Goal: Entertainment & Leisure: Browse casually

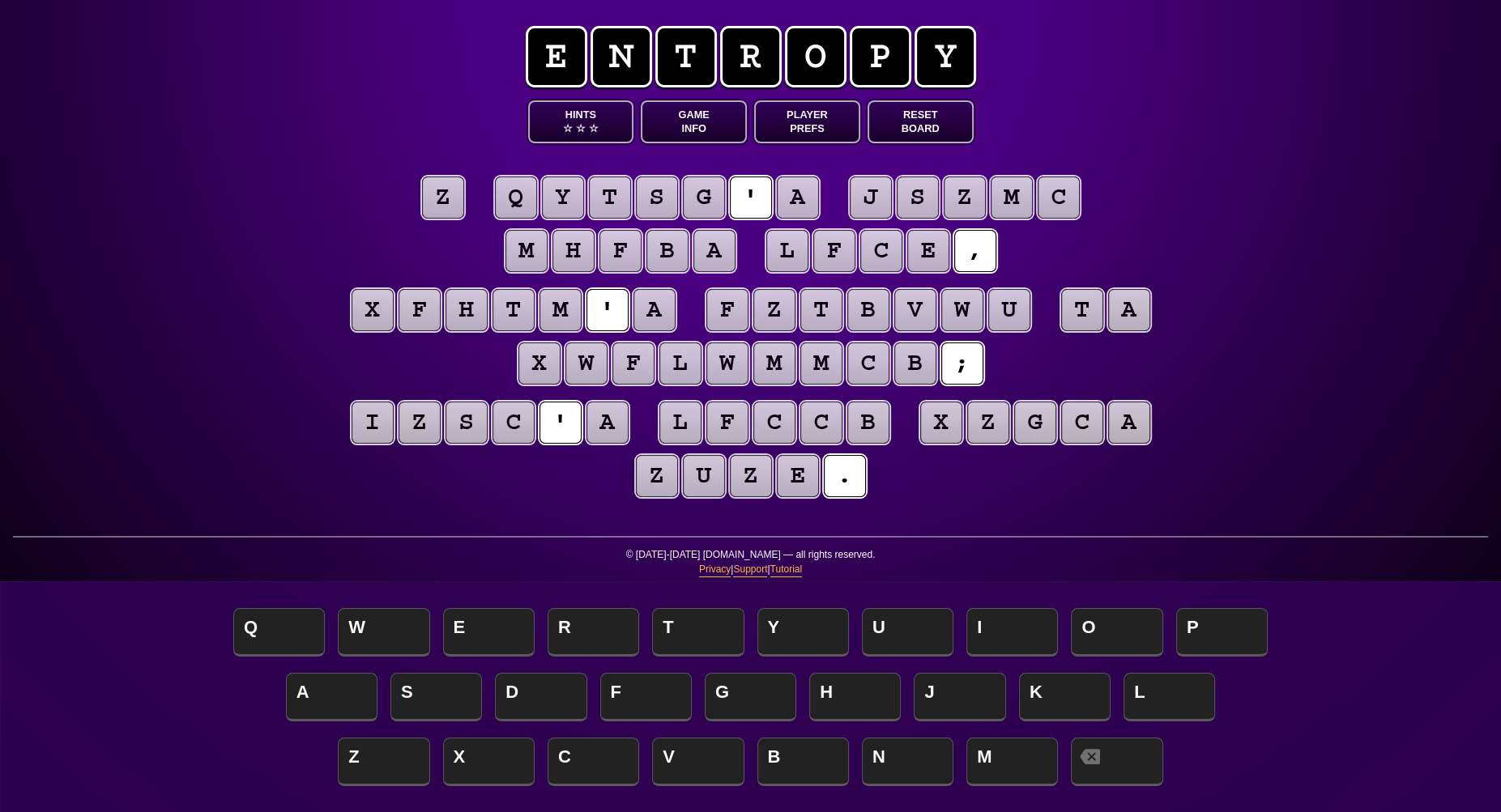
click at [791, 197] on puzzle-tile "a" at bounding box center [797, 197] width 42 height 42
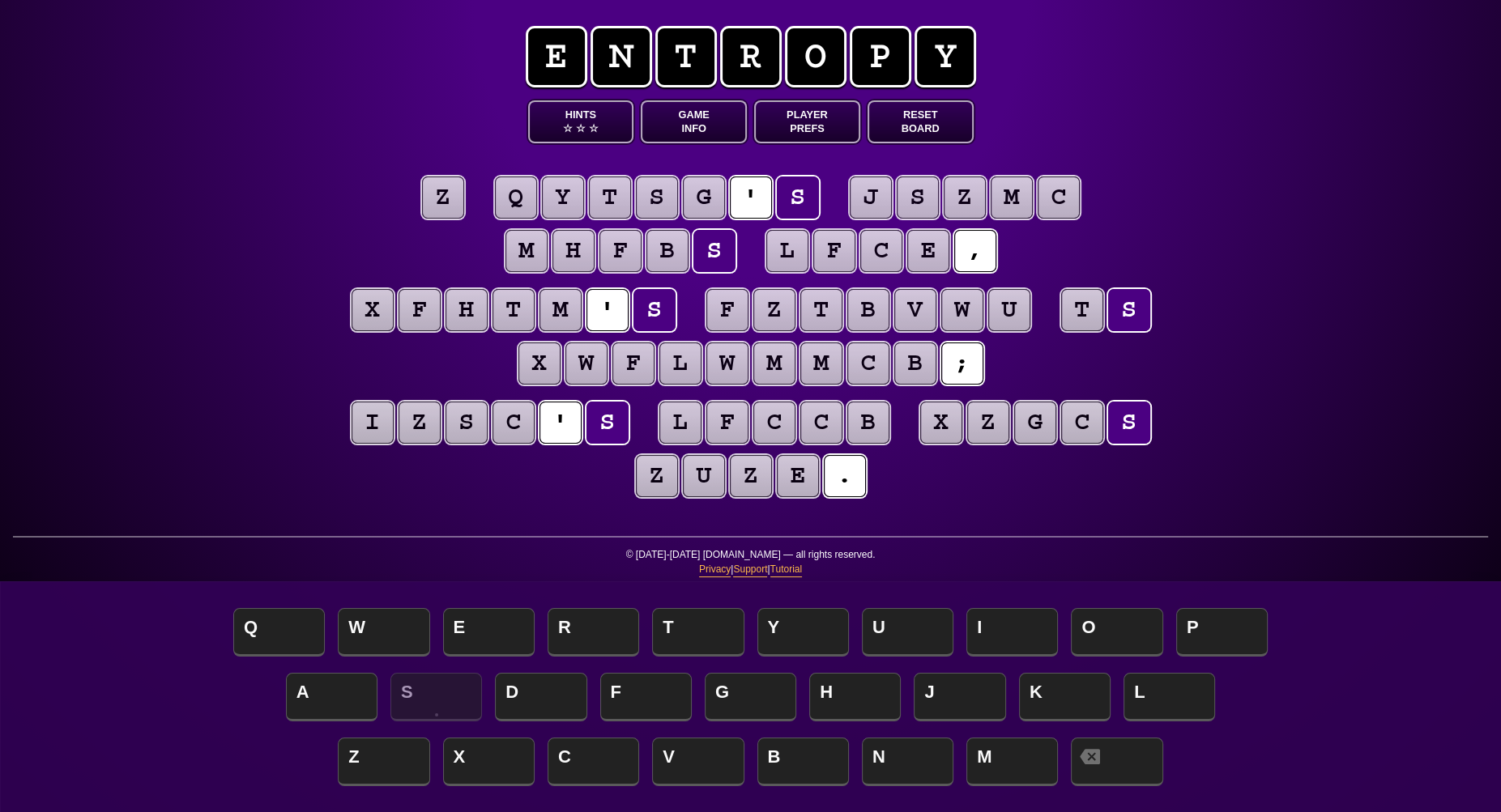
click at [450, 197] on puzzle-tile "z" at bounding box center [443, 197] width 42 height 42
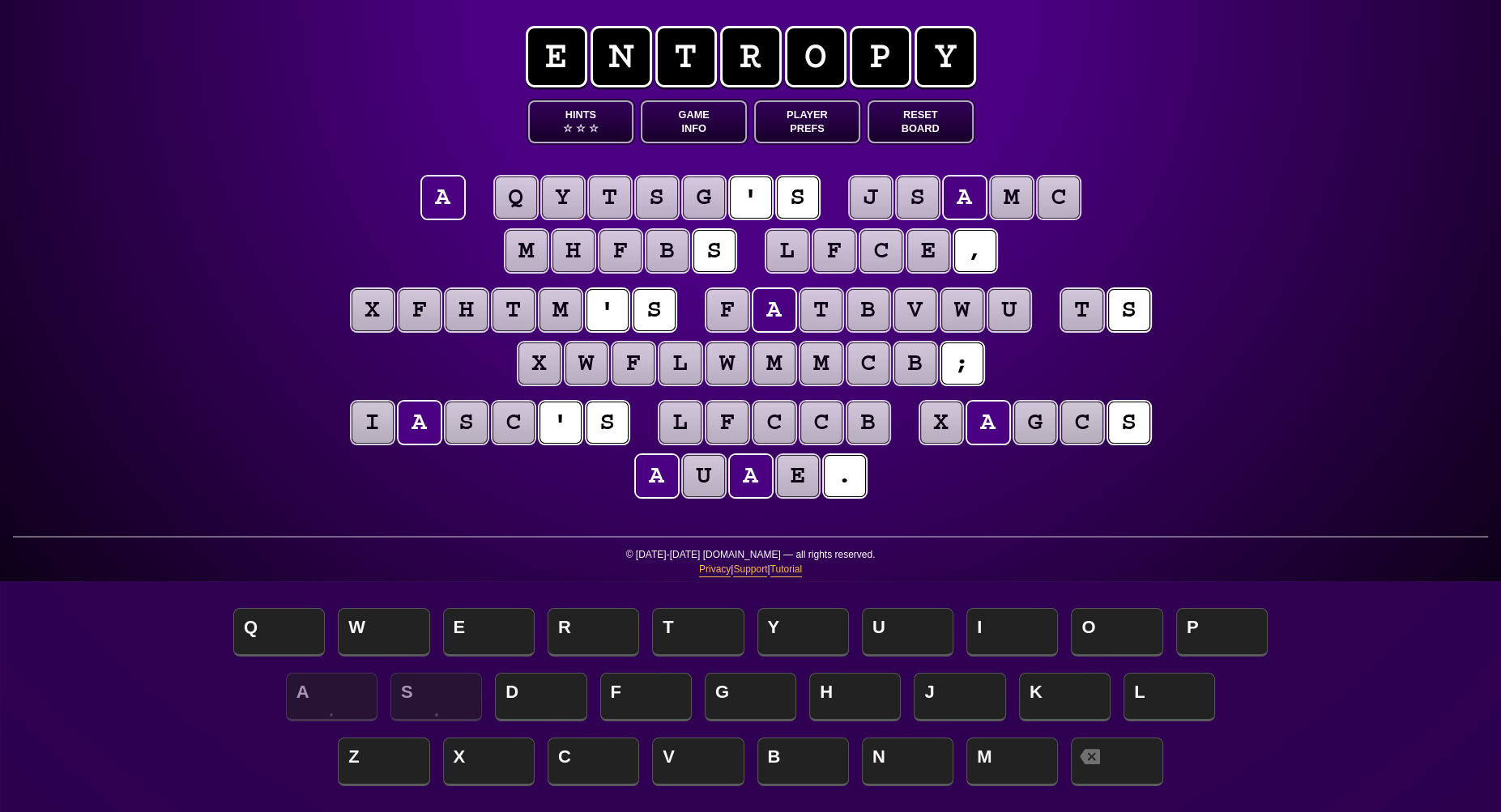
click at [1231, 177] on div "e n t r o p y Hints ☆ ☆ ☆ Game Info Player Prefs Reset Board a q y t s g ' s j …" at bounding box center [750, 406] width 1501 height 812
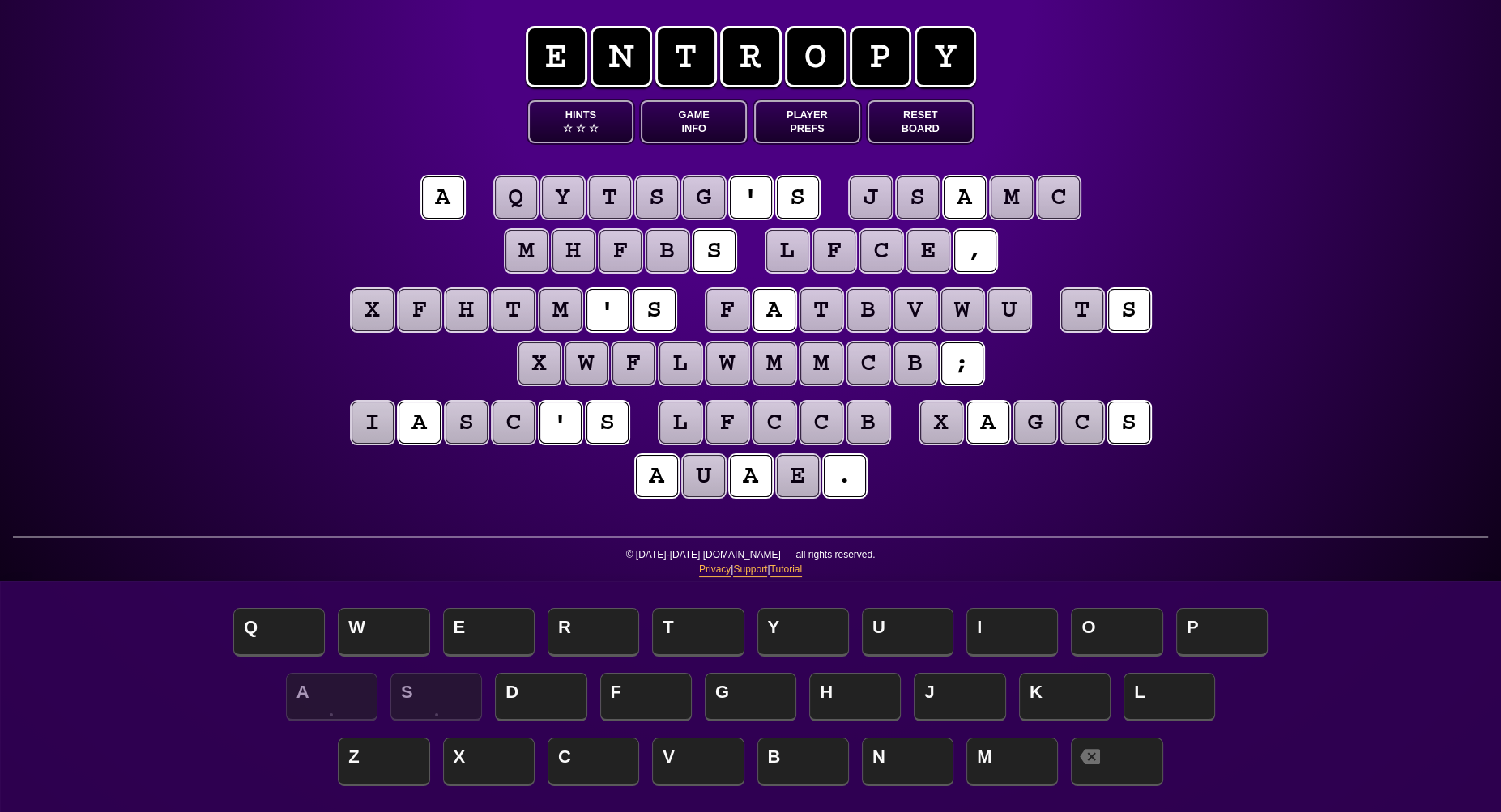
click at [1078, 307] on puzzle-tile "t" at bounding box center [1082, 310] width 42 height 42
click at [1237, 177] on div "e n t r o p y Hints ☆ ☆ ☆ Game Info Player Prefs Reset Board a q y t s g ' s j …" at bounding box center [750, 406] width 1501 height 812
click at [776, 363] on puzzle-tile "m" at bounding box center [774, 363] width 42 height 42
click at [913, 307] on puzzle-tile "v" at bounding box center [915, 310] width 42 height 42
click at [956, 308] on puzzle-tile "w" at bounding box center [962, 310] width 42 height 42
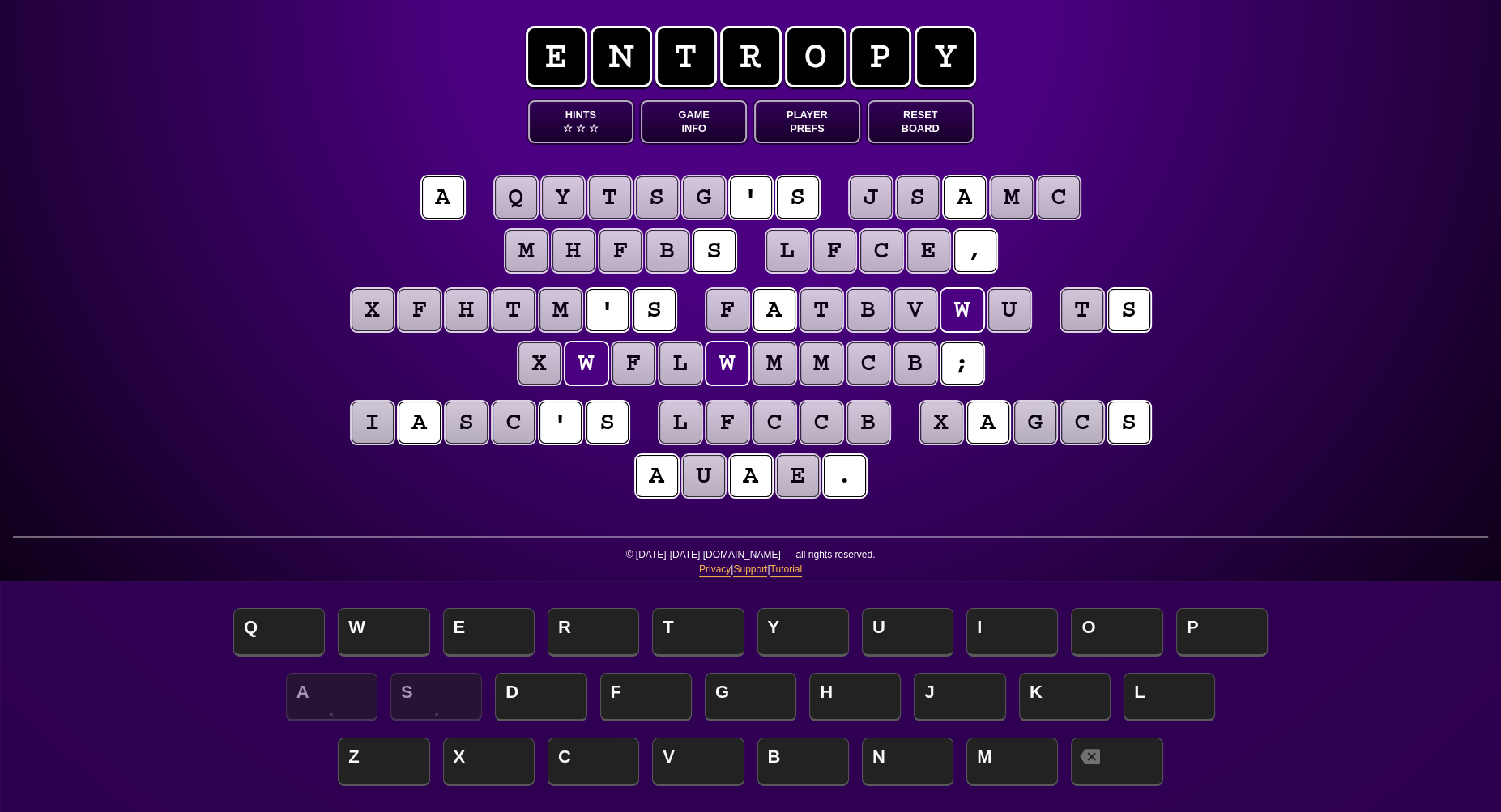
click at [1015, 307] on puzzle-tile "u" at bounding box center [1008, 310] width 42 height 42
click at [796, 486] on puzzle-tile "e" at bounding box center [797, 476] width 42 height 42
click at [317, 491] on div "e n t r o p y Hints ☆ ☆ ☆ Game Info Player Prefs Reset Board a q y t s g ' s j …" at bounding box center [750, 406] width 1501 height 812
click at [799, 480] on puzzle-tile "e" at bounding box center [797, 476] width 42 height 42
click at [711, 480] on puzzle-tile "u" at bounding box center [704, 476] width 42 height 42
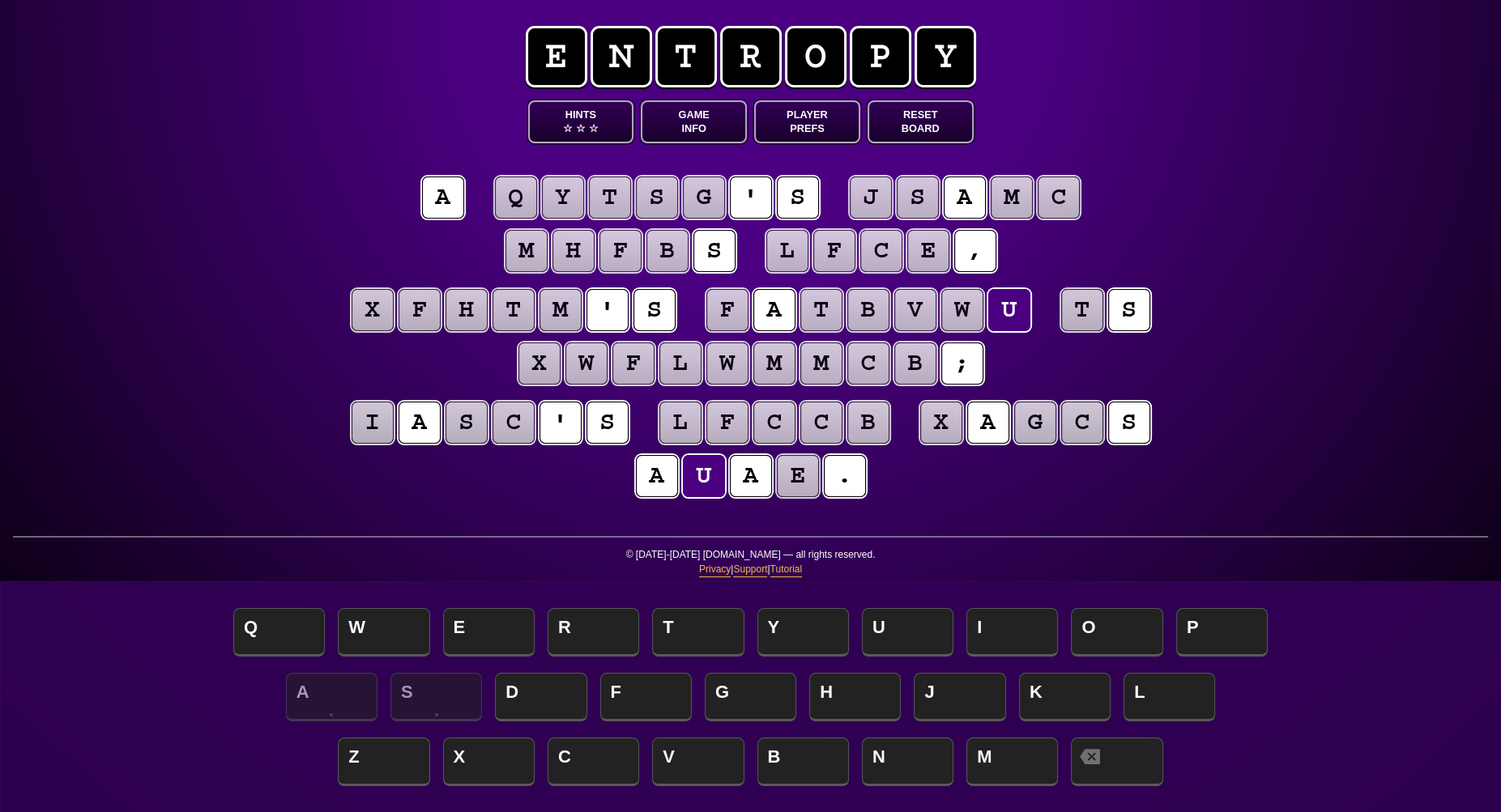
click at [1084, 307] on puzzle-tile "t" at bounding box center [1082, 310] width 42 height 42
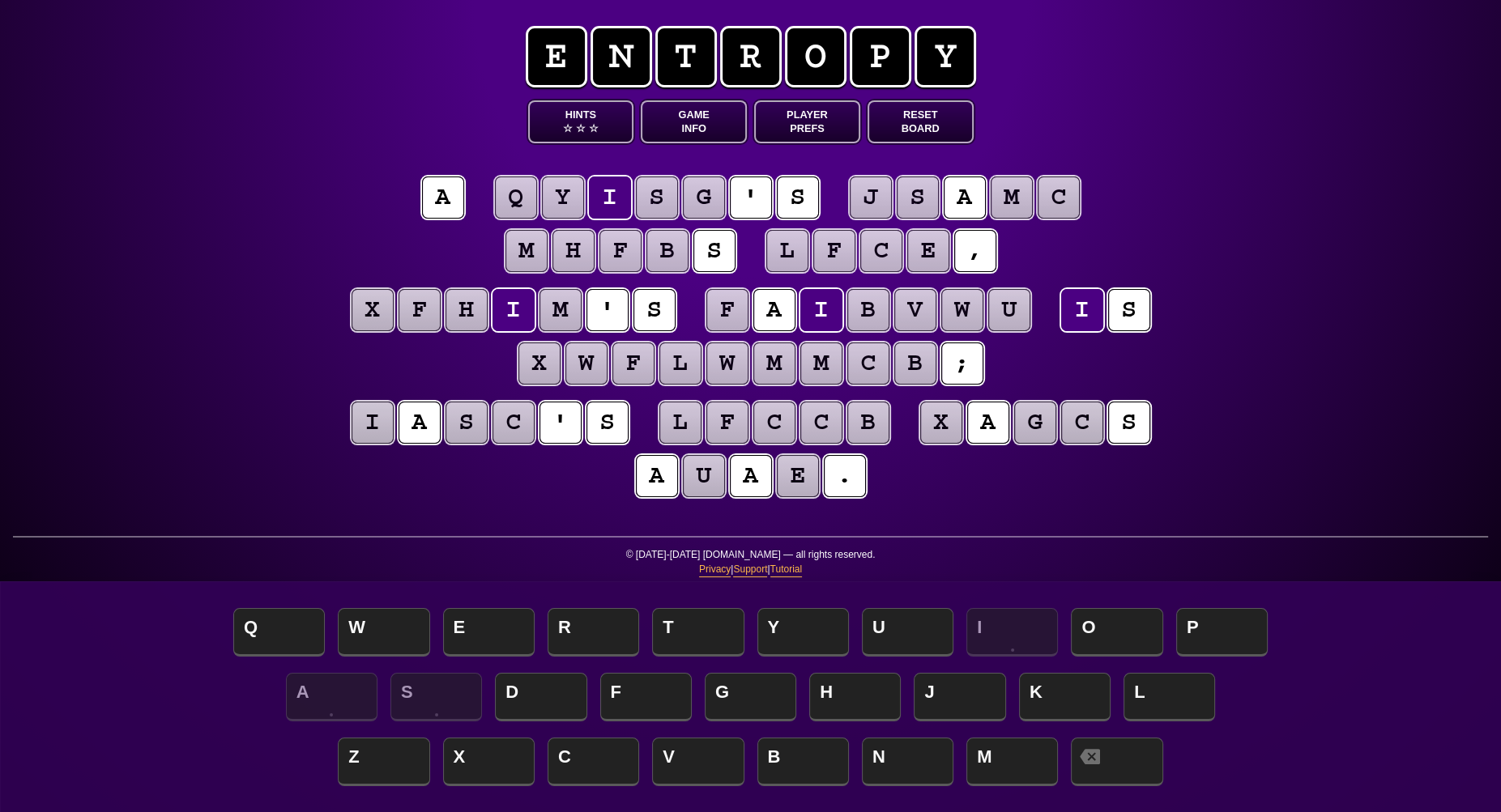
click at [1014, 311] on puzzle-tile "u" at bounding box center [1008, 310] width 42 height 42
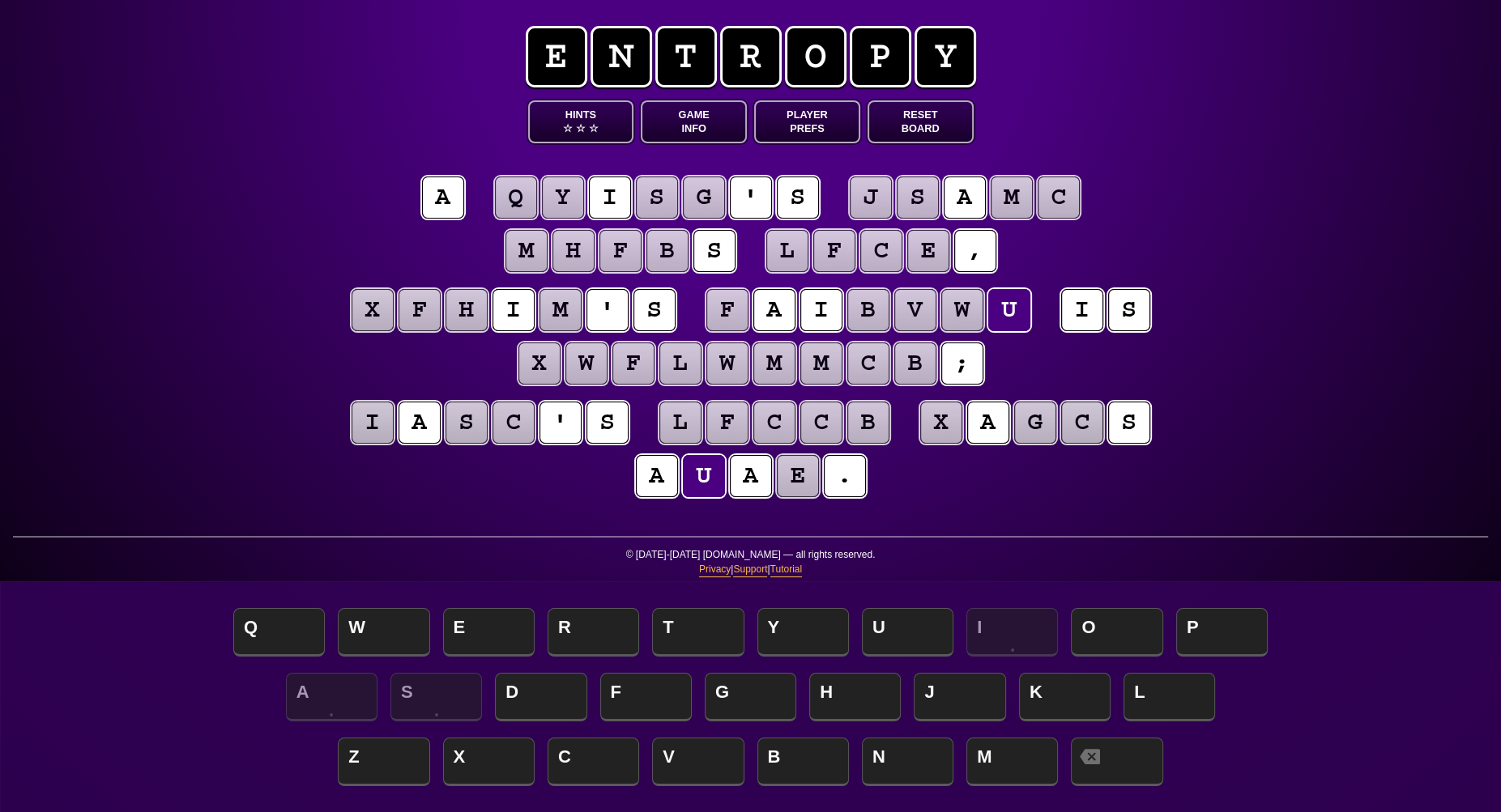
click at [867, 311] on puzzle-tile "b" at bounding box center [868, 310] width 42 height 42
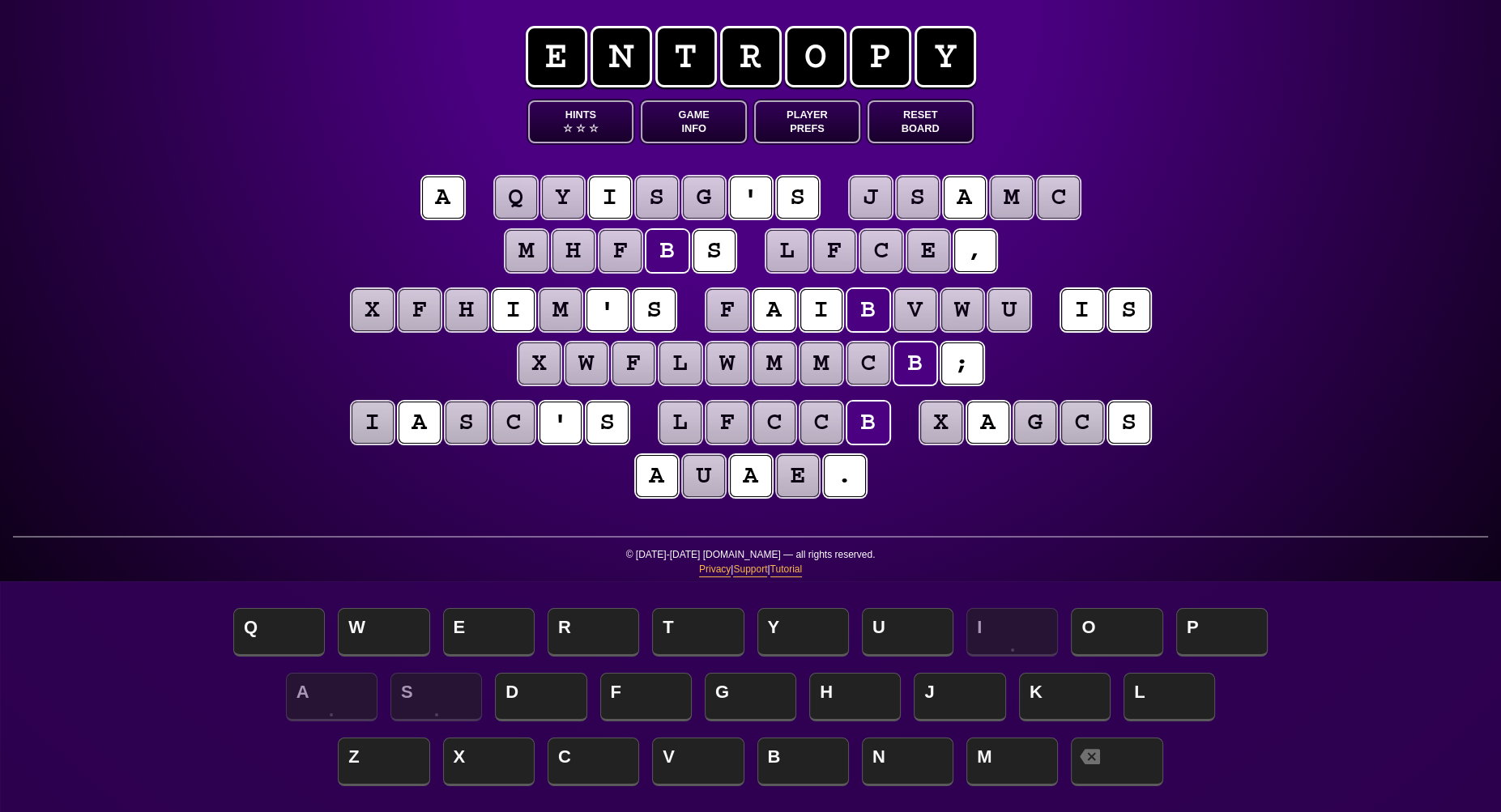
click at [915, 311] on puzzle-tile "v" at bounding box center [915, 310] width 42 height 42
click at [963, 311] on puzzle-tile "w" at bounding box center [962, 310] width 42 height 42
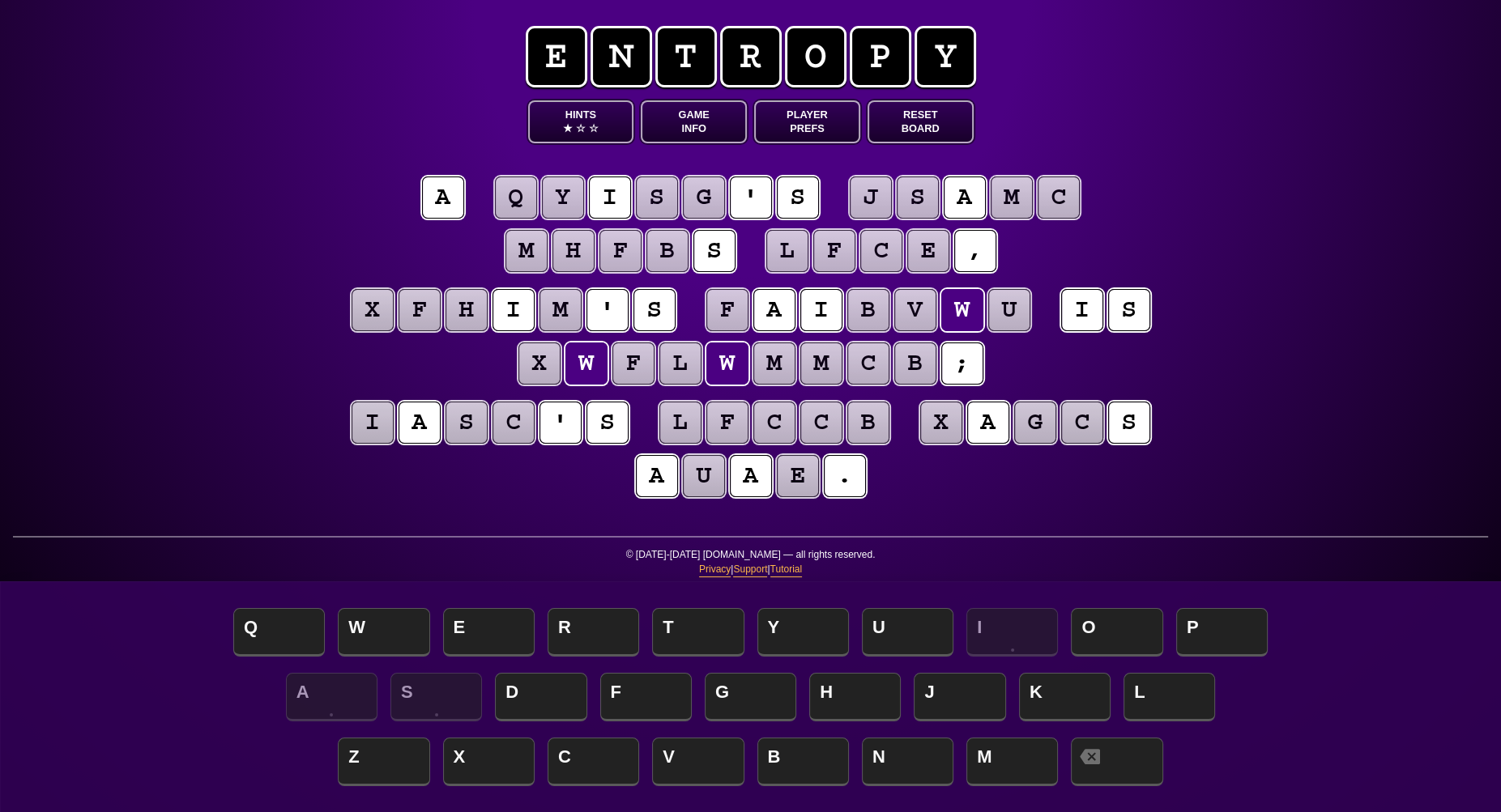
click at [741, 306] on puzzle-tile "f" at bounding box center [727, 310] width 42 height 42
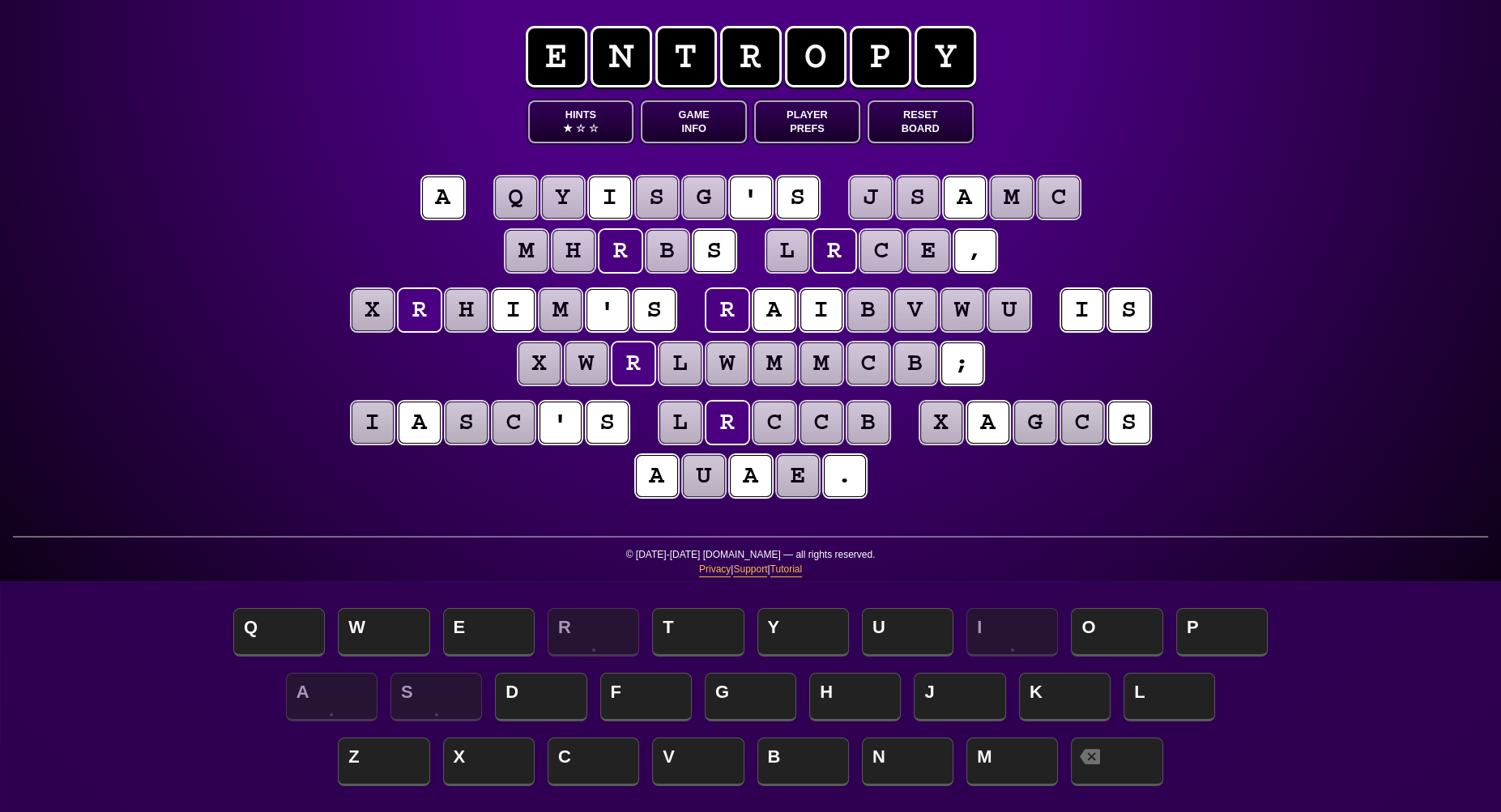
click at [871, 317] on puzzle-tile "b" at bounding box center [868, 310] width 42 height 42
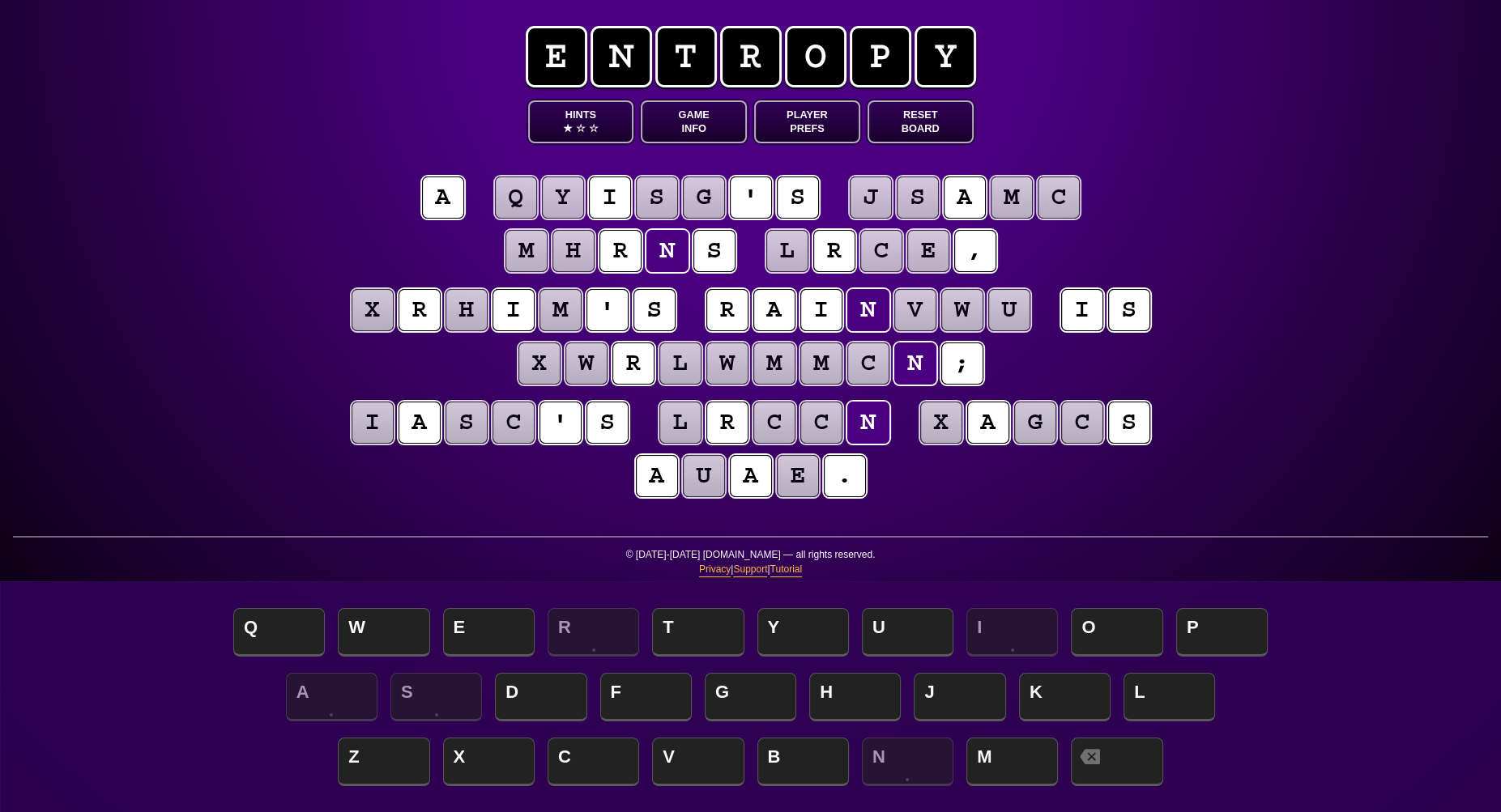
click at [913, 318] on puzzle-tile "v" at bounding box center [915, 310] width 42 height 42
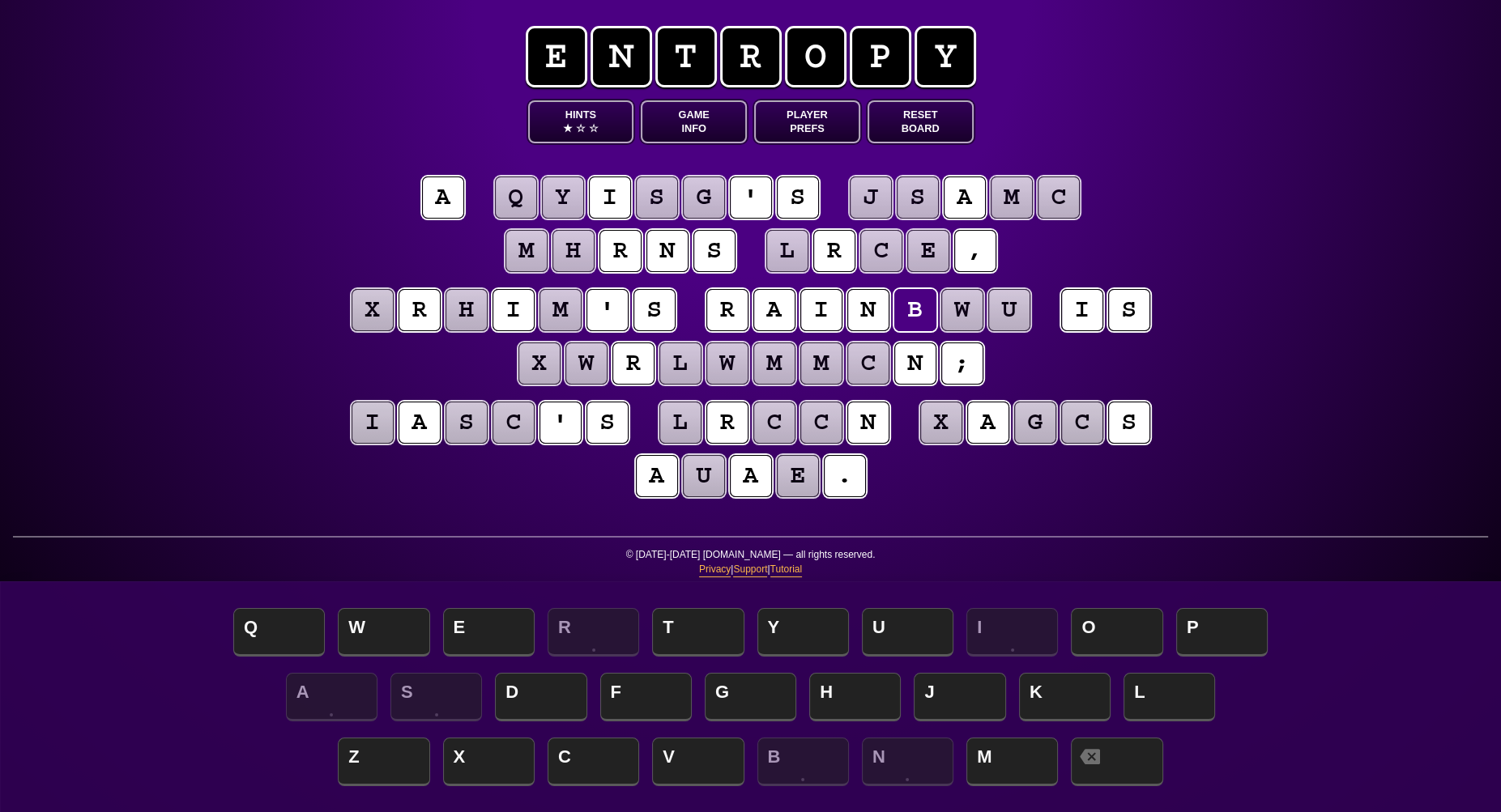
click at [957, 309] on puzzle-tile "w" at bounding box center [962, 310] width 42 height 42
click at [1002, 311] on puzzle-tile "u" at bounding box center [1008, 310] width 42 height 42
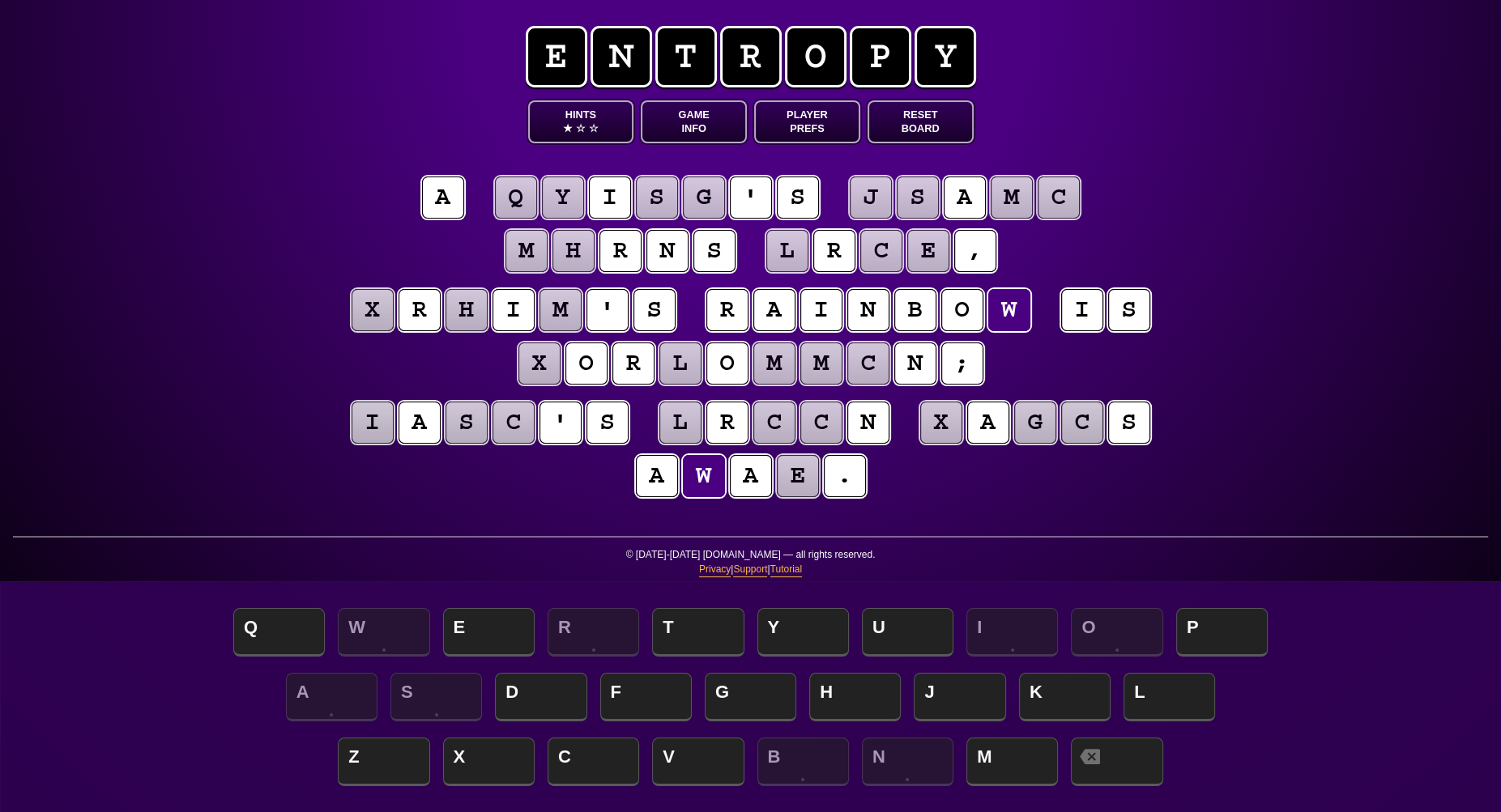
click at [795, 484] on puzzle-tile "e" at bounding box center [797, 476] width 42 height 42
click at [138, 307] on div "e n t r o p y Hints ★ ☆ ☆ Game Info Player Prefs Reset Board a q y i s g ' s j …" at bounding box center [750, 406] width 1501 height 812
click at [524, 197] on puzzle-tile "q" at bounding box center [516, 197] width 42 height 42
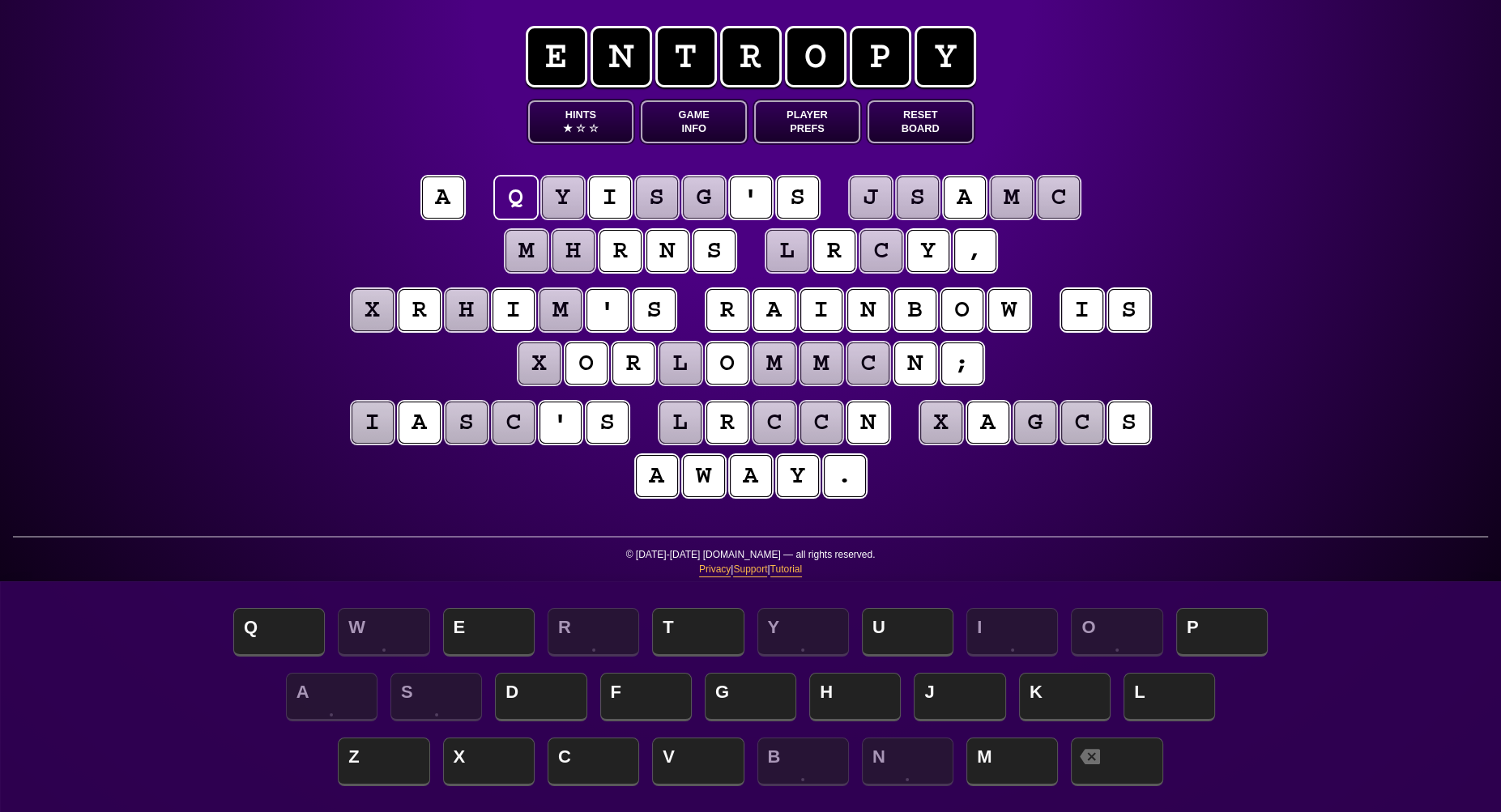
click at [561, 198] on puzzle-tile "y" at bounding box center [562, 197] width 42 height 42
click at [652, 200] on puzzle-tile "s" at bounding box center [656, 197] width 42 height 42
click at [708, 201] on puzzle-tile "g" at bounding box center [704, 197] width 42 height 42
click at [861, 196] on puzzle-tile "j" at bounding box center [871, 197] width 42 height 42
click at [1023, 197] on puzzle-tile "m" at bounding box center [1011, 197] width 42 height 42
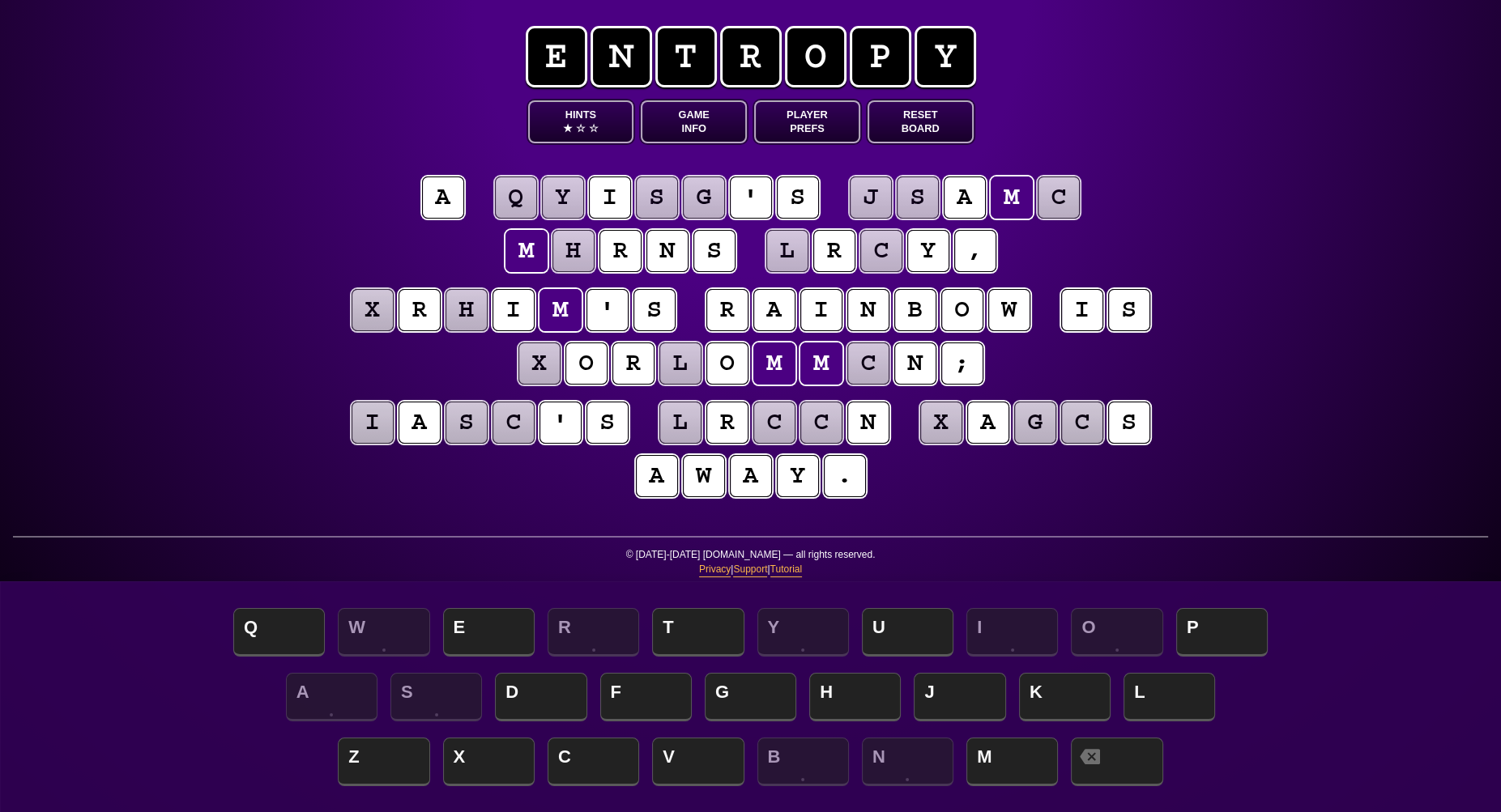
click at [1056, 197] on puzzle-tile "c" at bounding box center [1058, 197] width 42 height 42
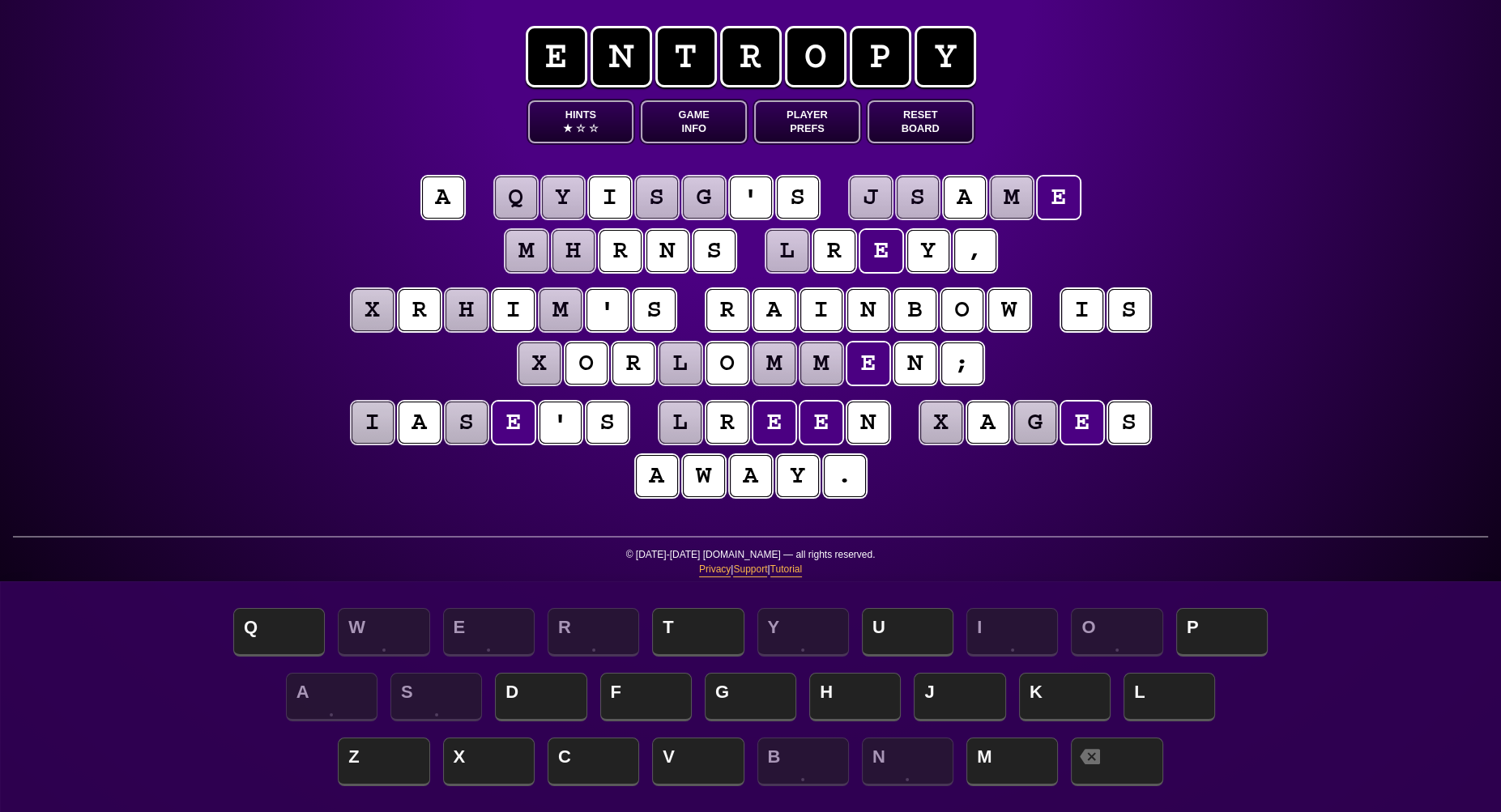
click at [275, 387] on div "e n t r o p y Hints ★ ☆ ☆ Game Info Player Prefs Reset Board a q y i s g ' s j …" at bounding box center [750, 406] width 1501 height 812
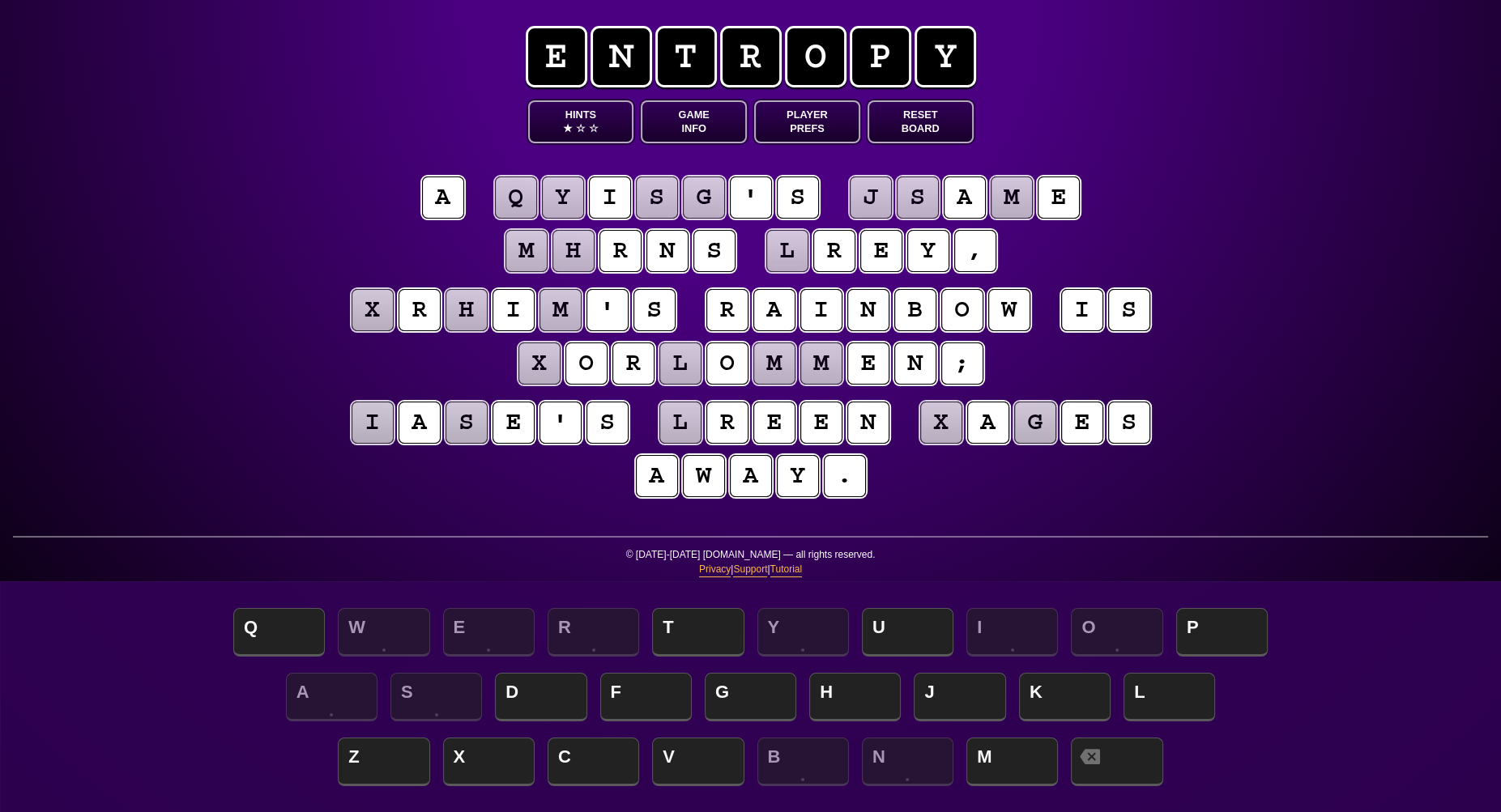
click at [379, 434] on puzzle-tile "i" at bounding box center [372, 422] width 42 height 42
click at [677, 428] on puzzle-tile "l" at bounding box center [680, 422] width 42 height 42
click at [535, 246] on puzzle-tile "m" at bounding box center [526, 251] width 42 height 42
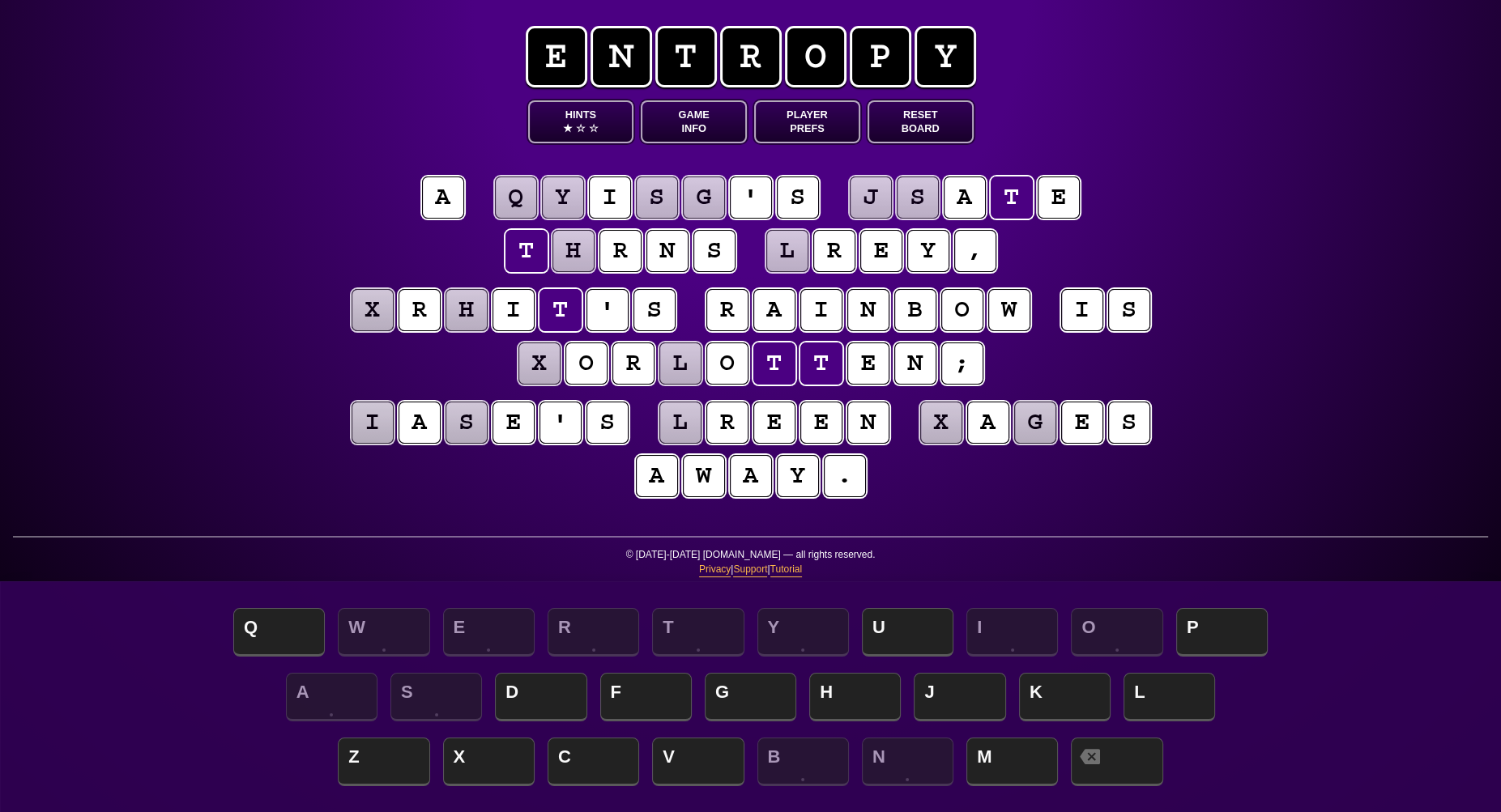
click at [570, 260] on puzzle-tile "h" at bounding box center [573, 251] width 42 height 42
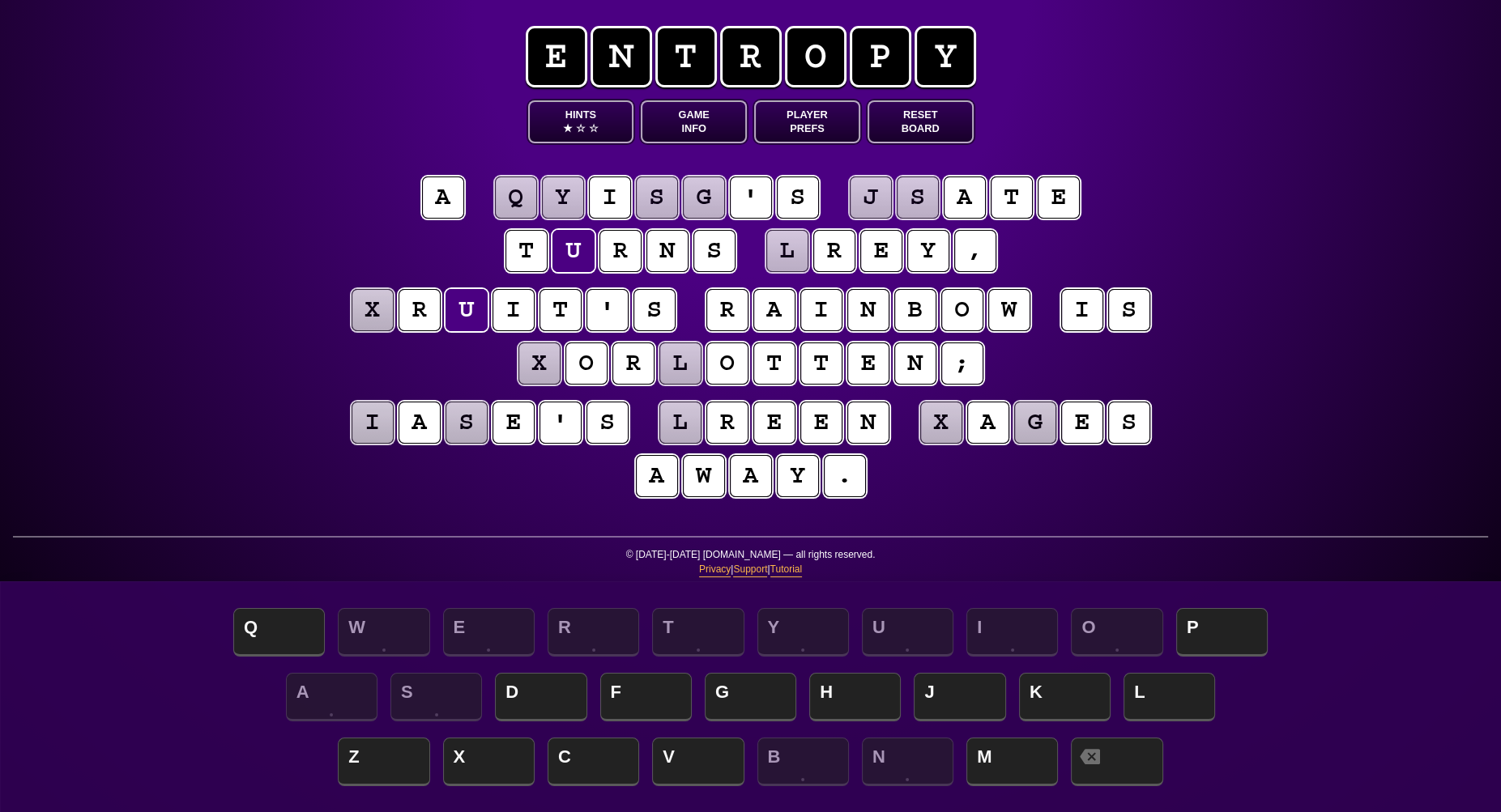
click at [373, 239] on puzzle-line "a q y i s g ' s j s a t e t u r n s l r e y ," at bounding box center [750, 225] width 829 height 106
click at [550, 364] on puzzle-tile "x" at bounding box center [539, 363] width 42 height 42
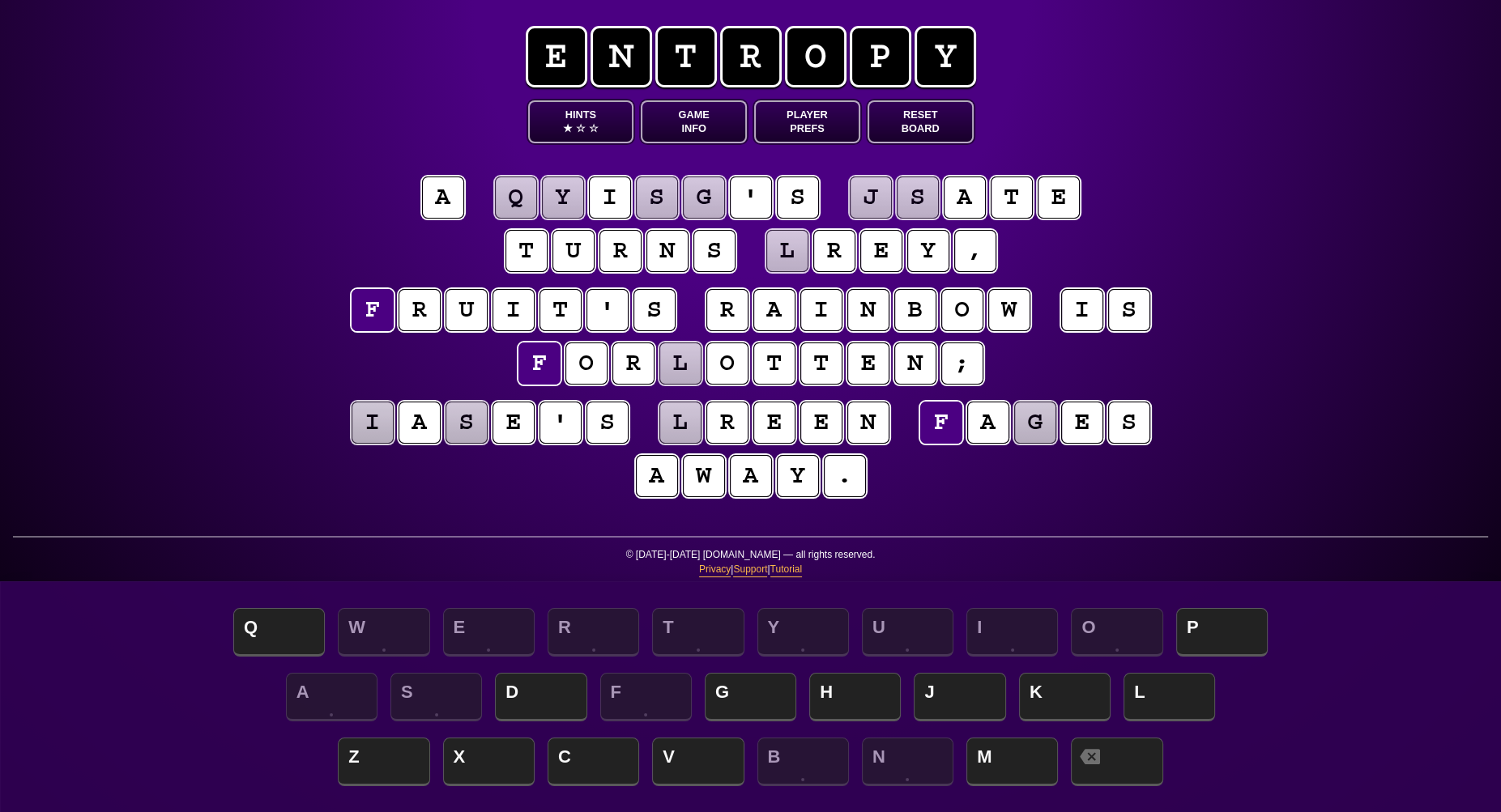
click at [685, 368] on puzzle-tile "l" at bounding box center [680, 363] width 42 height 42
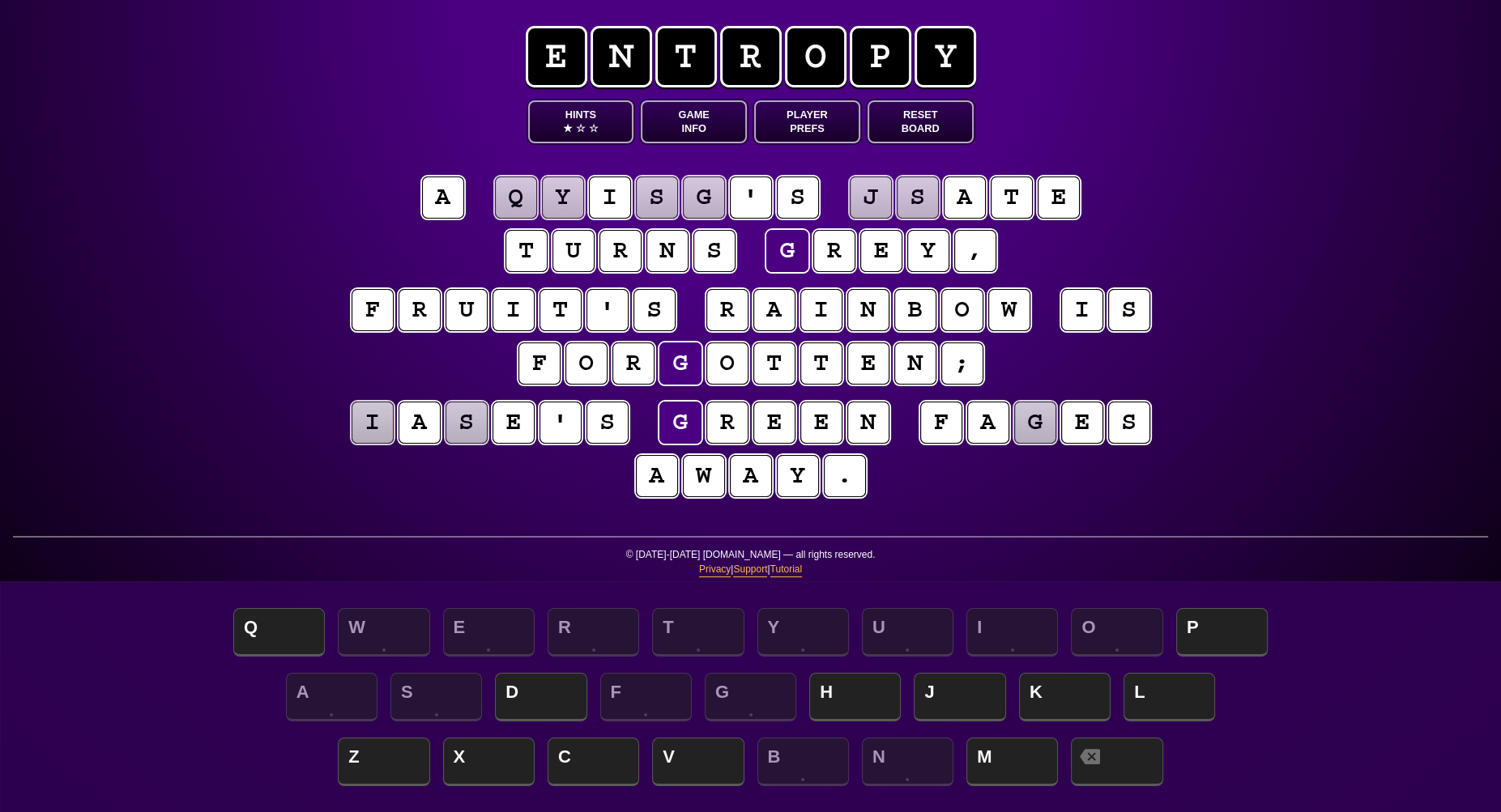
click at [249, 339] on div "e n t r o p y Hints ★ ☆ ☆ Game Info Player Prefs Reset Board a q y i s g ' s j …" at bounding box center [750, 406] width 1501 height 812
click at [1036, 419] on puzzle-tile "g" at bounding box center [1034, 422] width 42 height 42
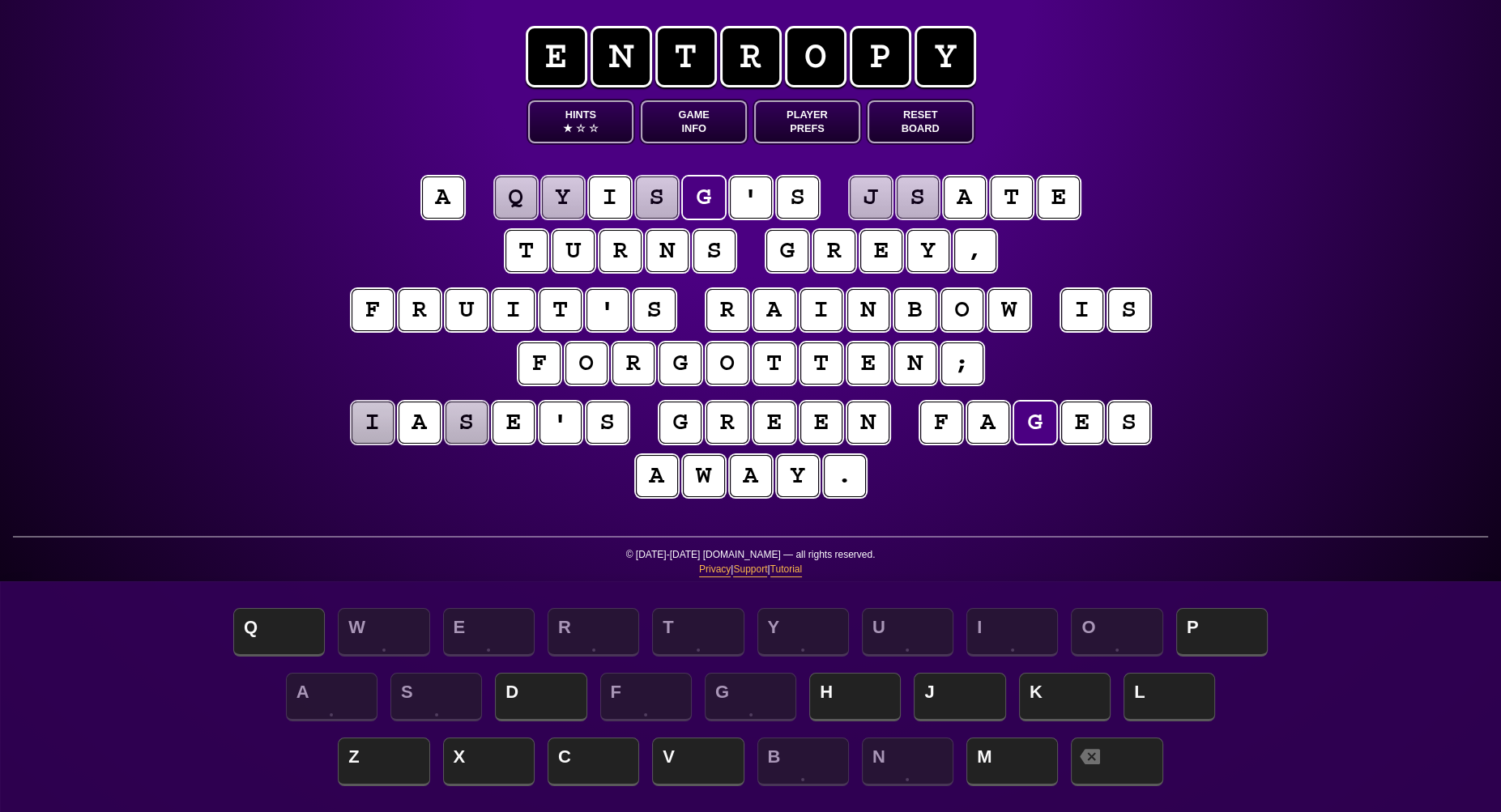
scroll to position [0, 0]
click at [658, 201] on puzzle-tile "s" at bounding box center [656, 197] width 42 height 42
click at [574, 124] on button "Hints ★ ☆ ☆" at bounding box center [580, 122] width 106 height 43
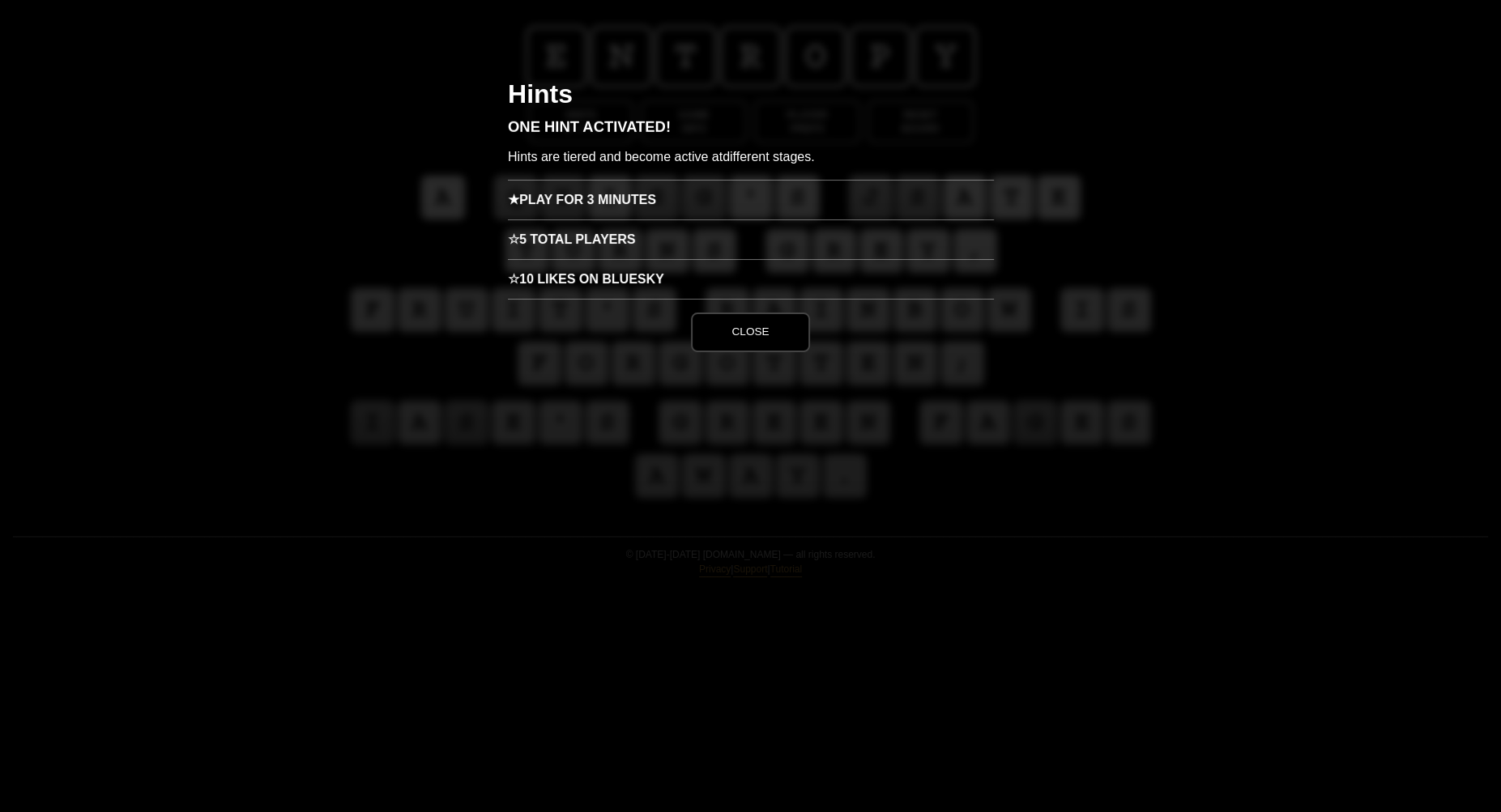
click at [594, 186] on h3 "★ Play for 3 minutes" at bounding box center [751, 200] width 486 height 40
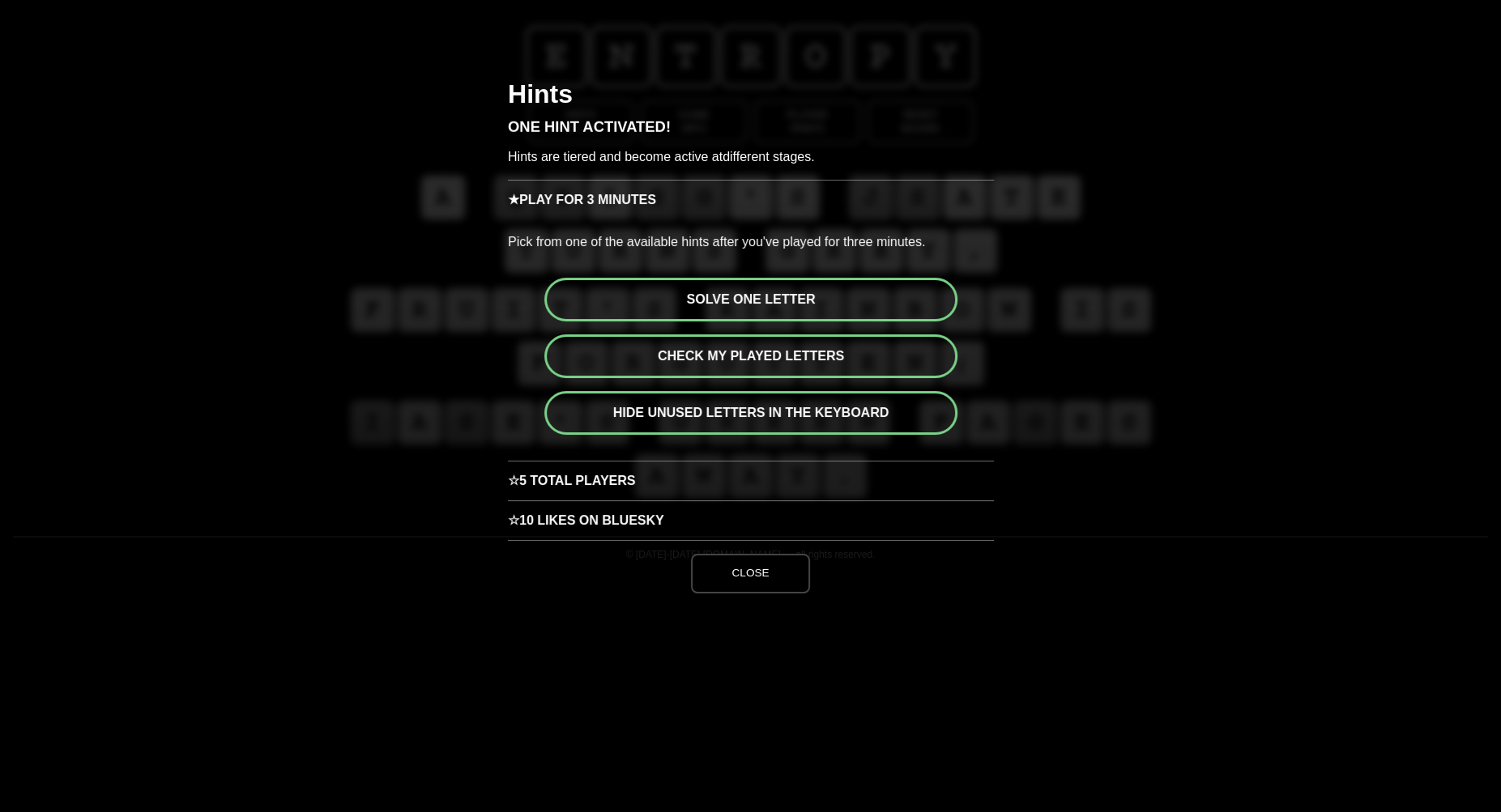
click at [739, 293] on button "Solve one letter" at bounding box center [751, 300] width 413 height 44
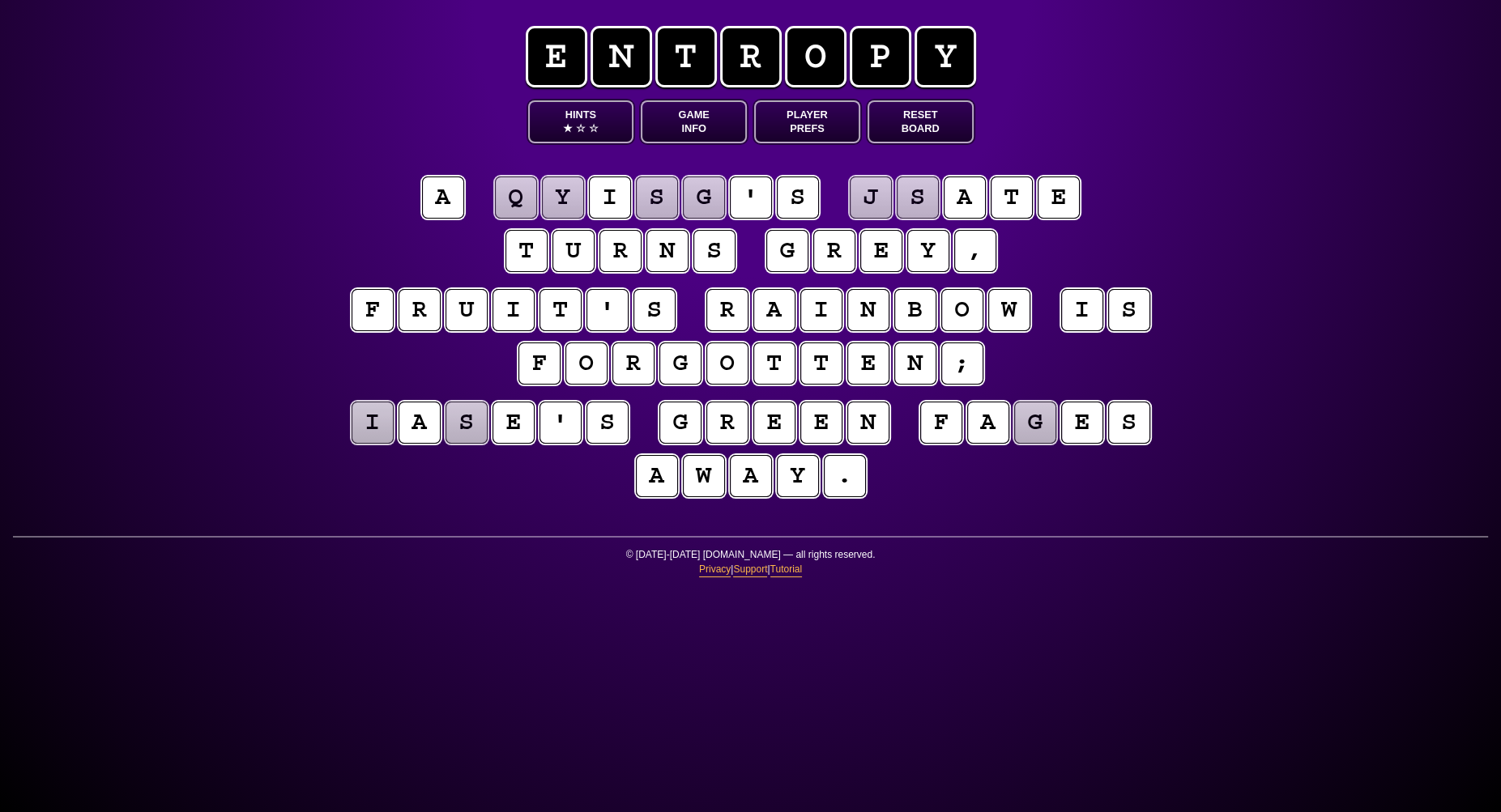
click at [473, 412] on puzzle-tile "s" at bounding box center [466, 423] width 43 height 43
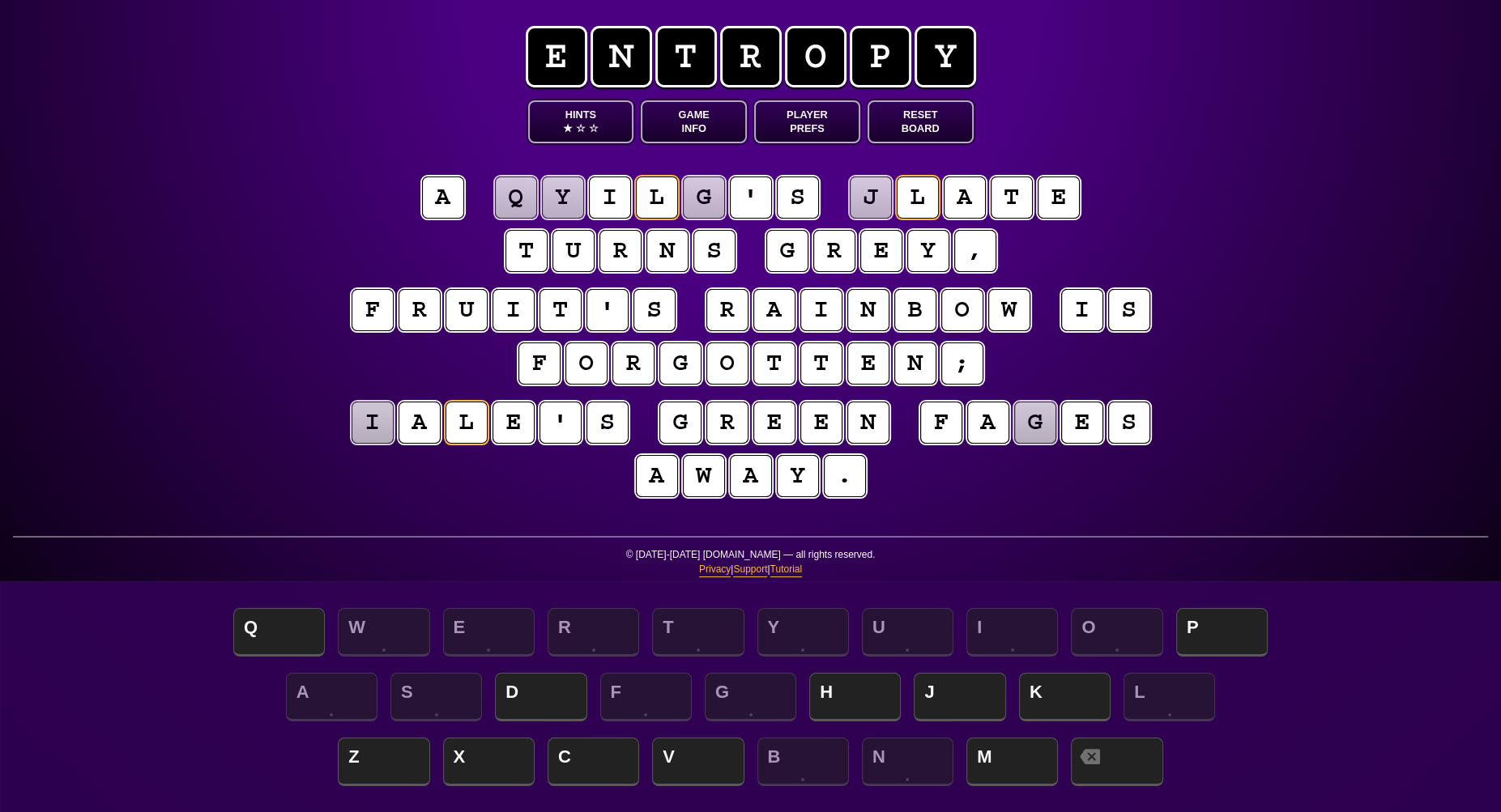
click at [1030, 432] on puzzle-tile "g" at bounding box center [1034, 422] width 42 height 42
click at [239, 483] on div "e n t r o p y Hints ★ ☆ ☆ Game Info Player Prefs Reset Board a q y i l d ' s j …" at bounding box center [750, 406] width 1501 height 812
click at [369, 434] on puzzle-tile "i" at bounding box center [372, 422] width 42 height 42
click at [511, 198] on puzzle-tile "q" at bounding box center [516, 197] width 42 height 42
click at [566, 201] on puzzle-tile "y" at bounding box center [562, 197] width 42 height 42
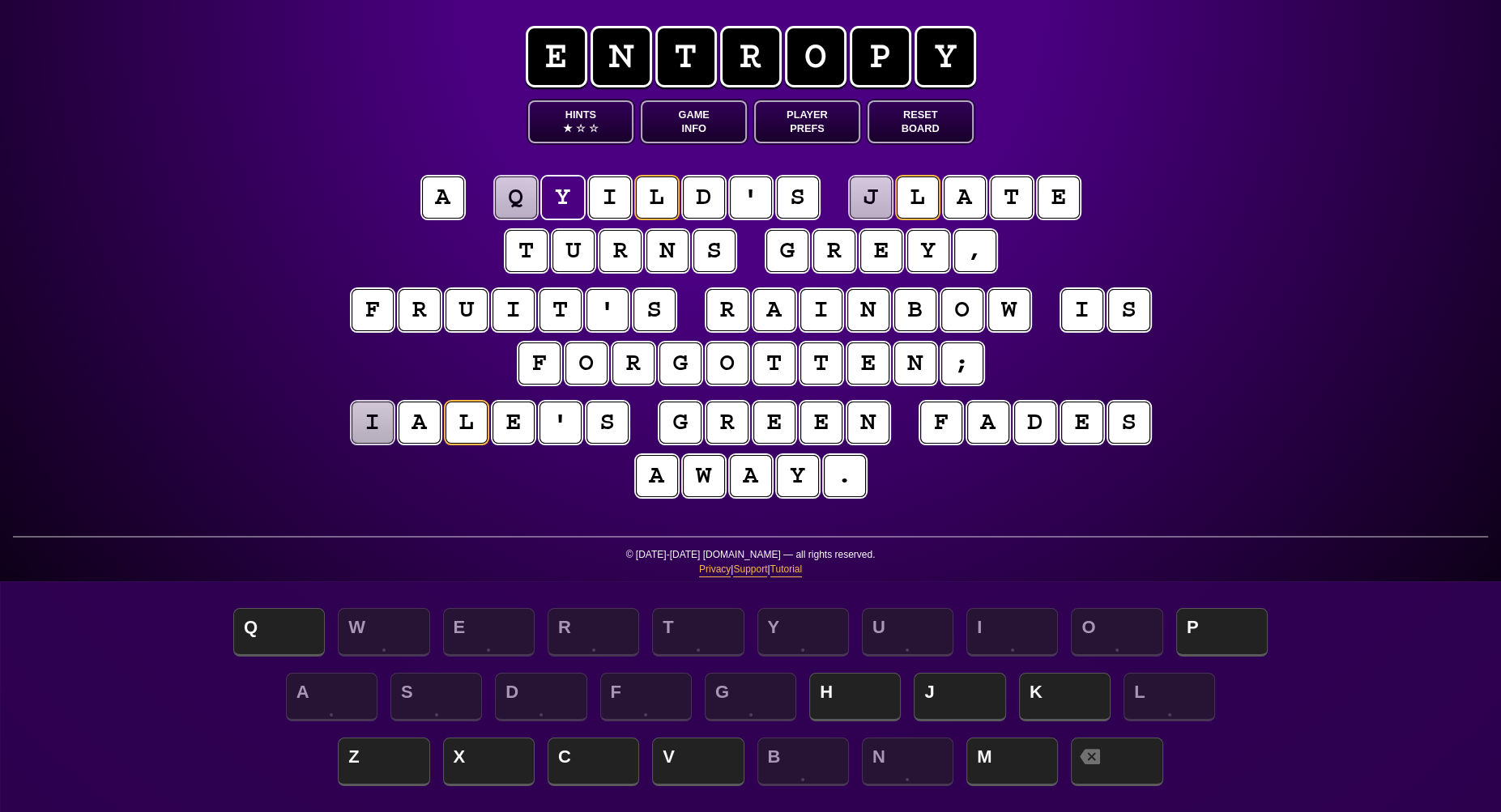
click at [526, 201] on puzzle-tile "q" at bounding box center [516, 197] width 42 height 42
click at [573, 203] on puzzle-tile "y" at bounding box center [562, 197] width 42 height 42
click at [585, 120] on button "Hints ★ ☆ ☆" at bounding box center [580, 122] width 106 height 43
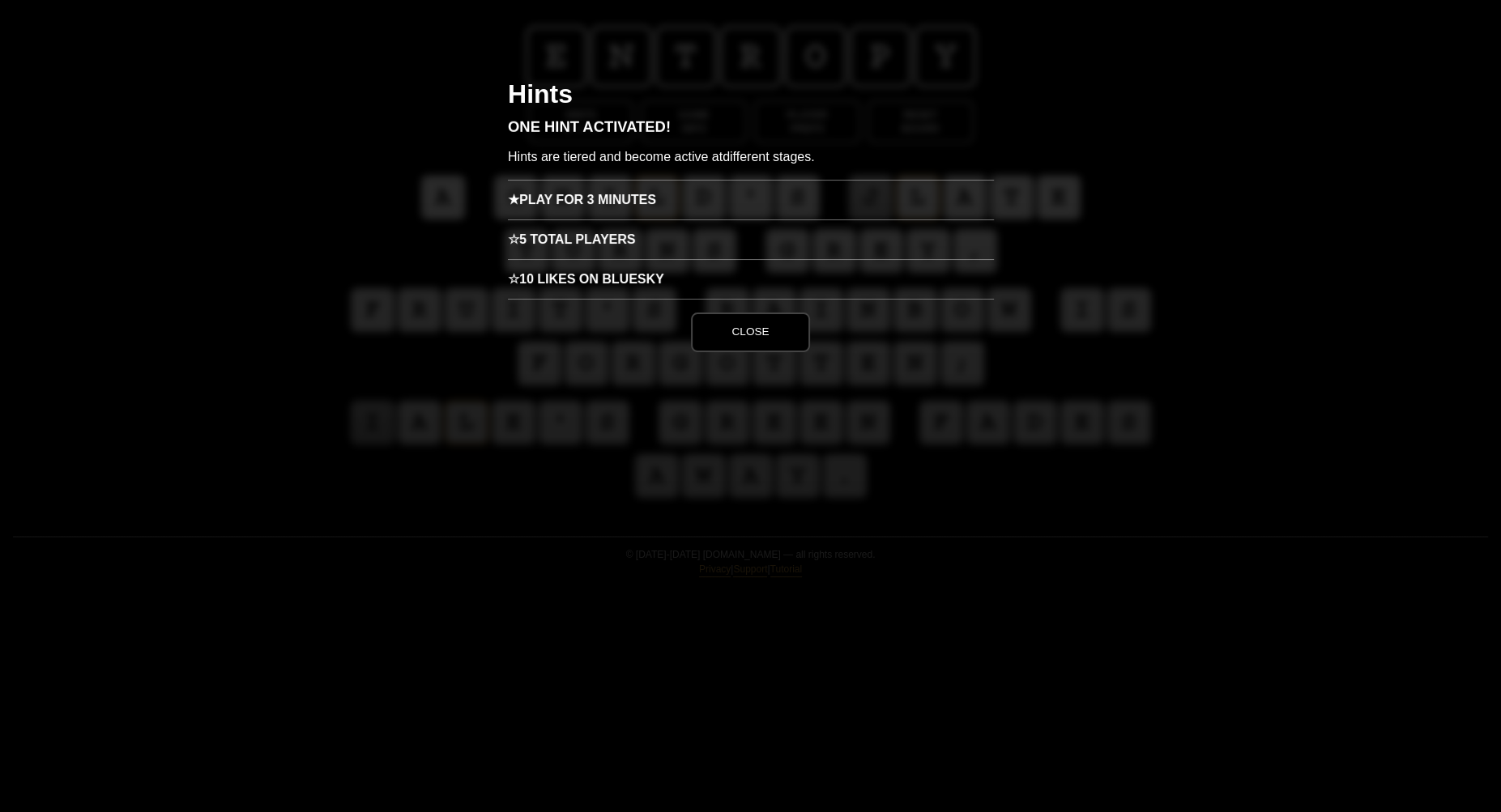
click at [596, 229] on h3 "☆ 5 Total Players" at bounding box center [751, 239] width 486 height 40
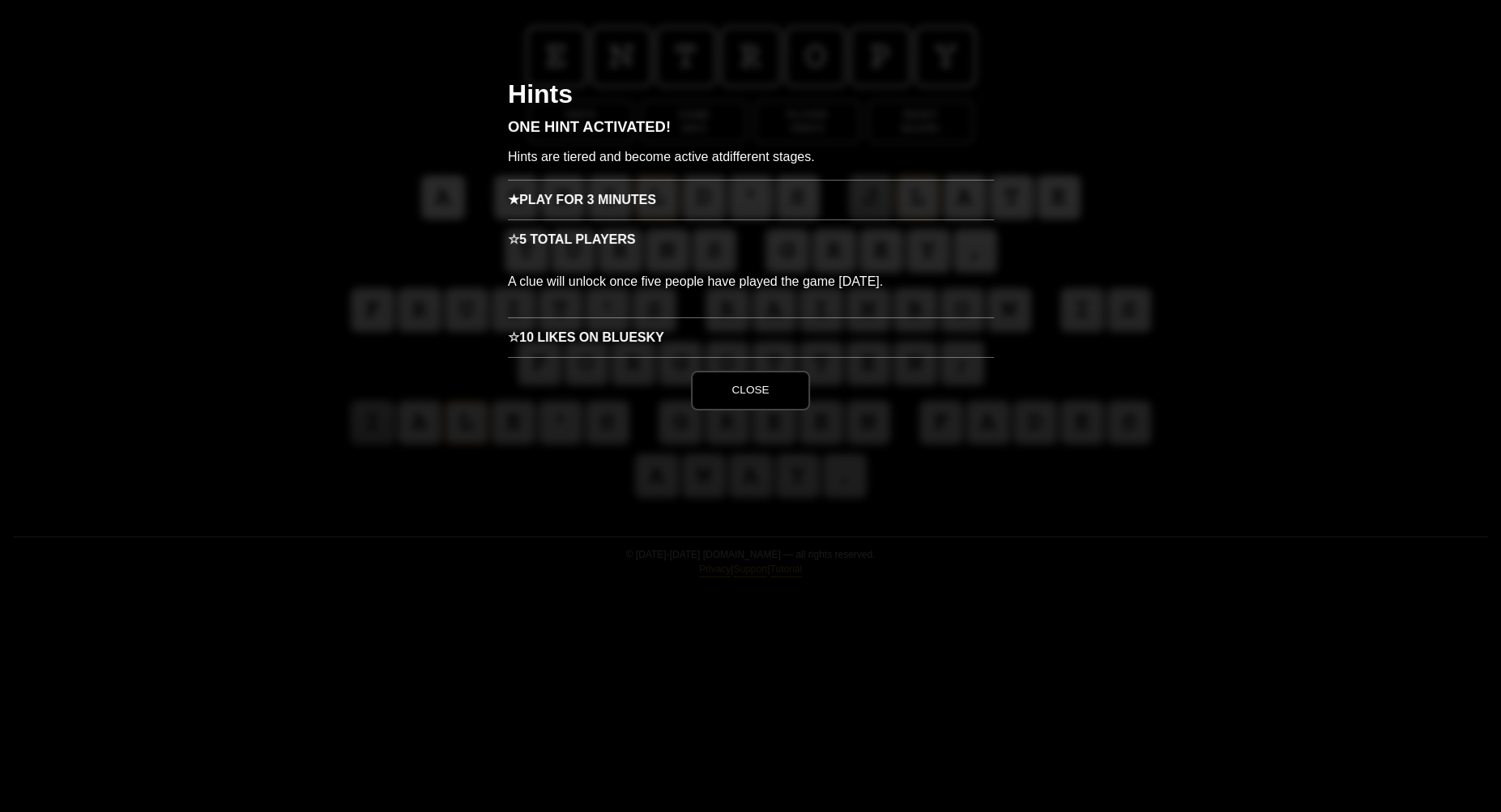
click at [728, 395] on button "Close" at bounding box center [749, 390] width 118 height 39
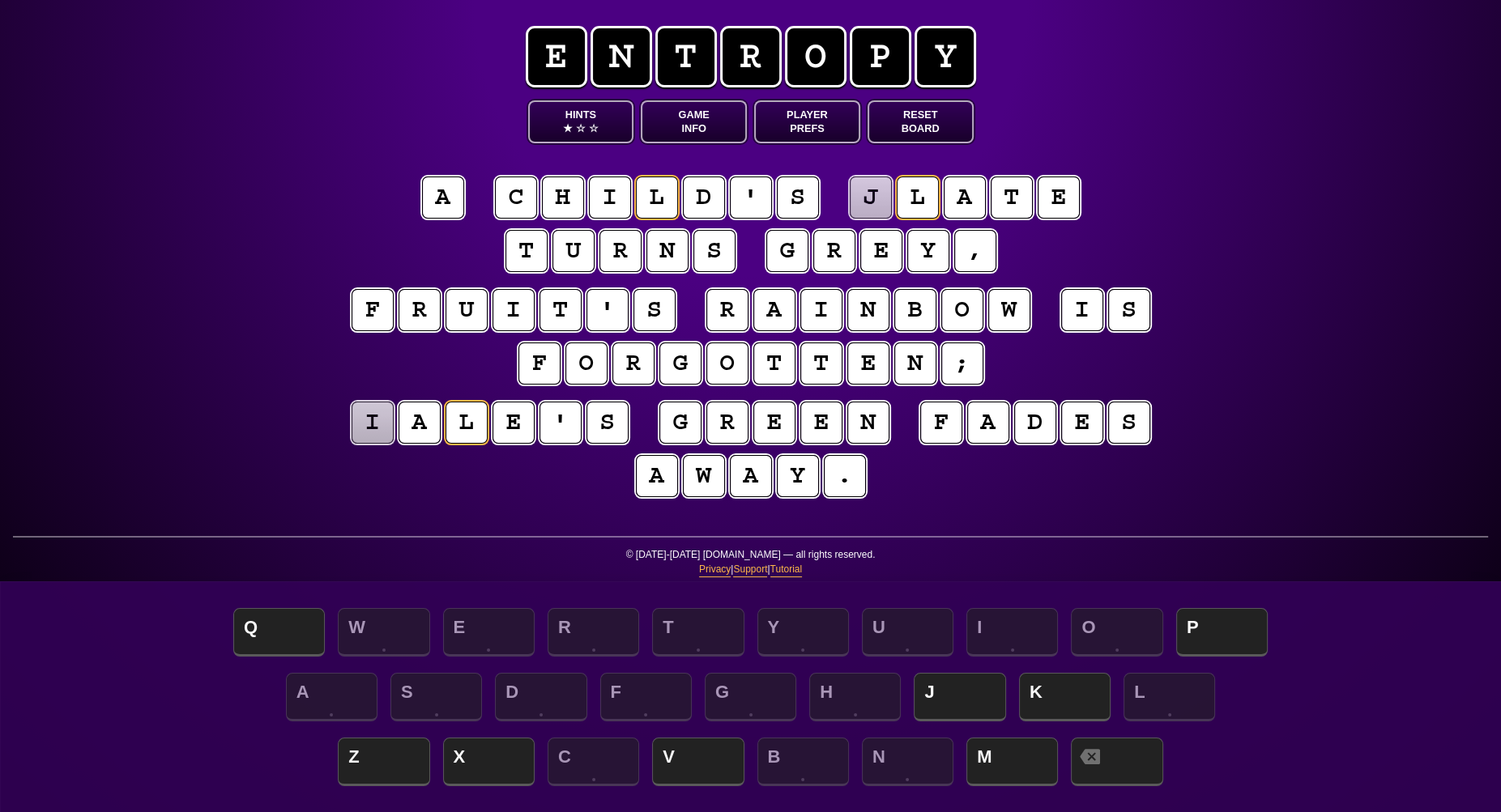
click at [684, 121] on button "Game Info" at bounding box center [693, 122] width 106 height 43
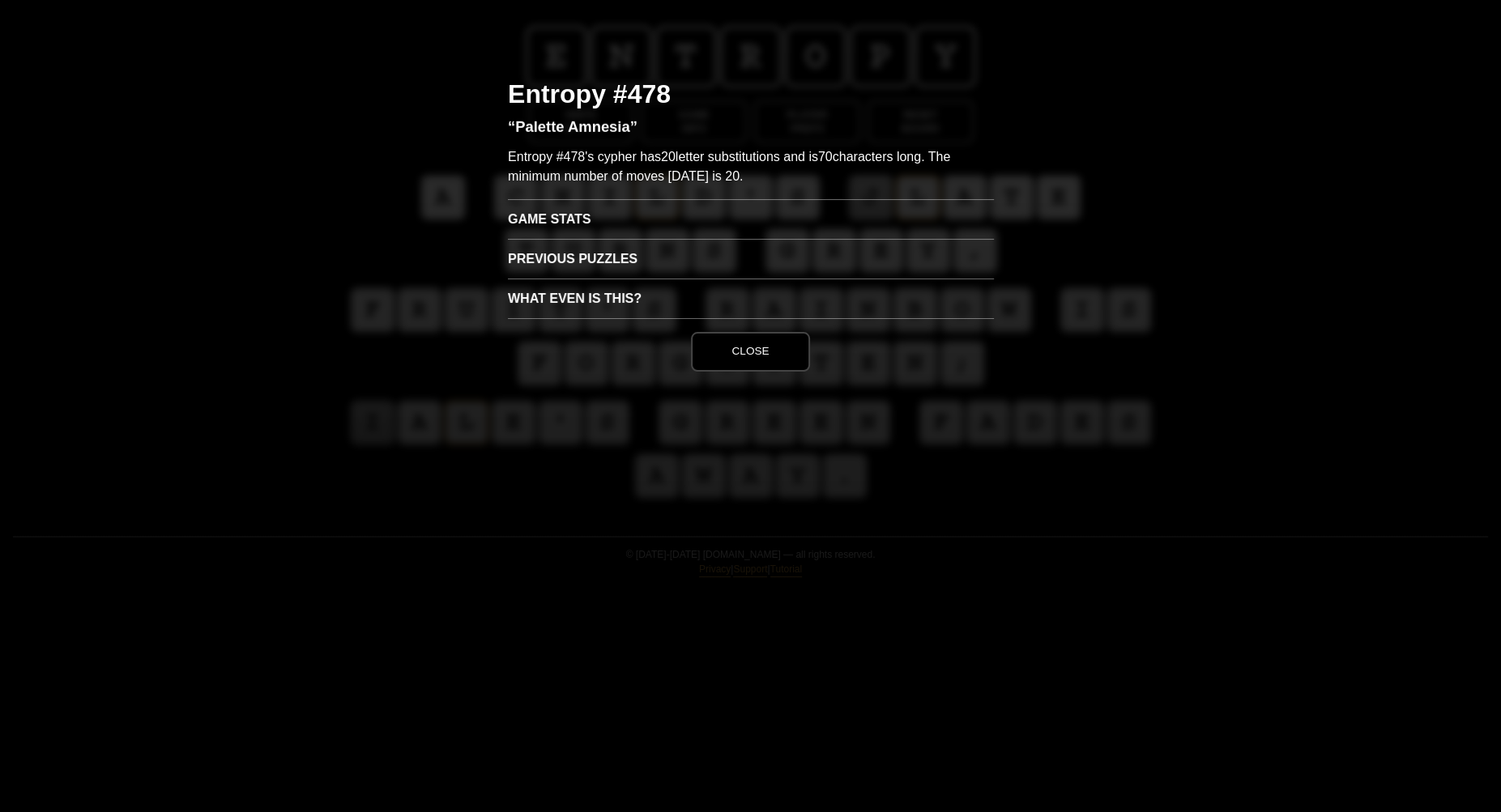
click at [586, 220] on h3 "Game Stats" at bounding box center [751, 219] width 486 height 40
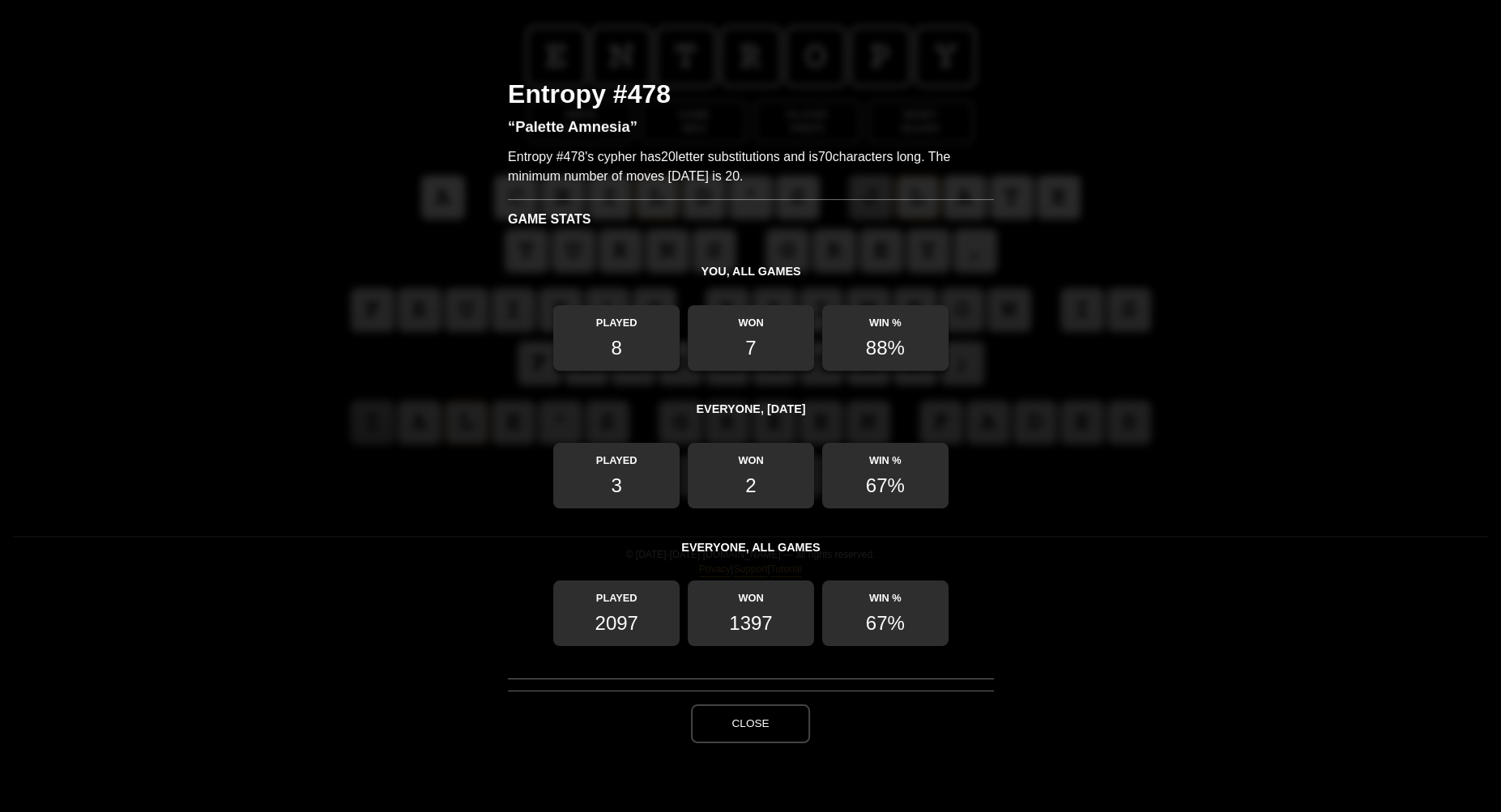
click at [761, 721] on button "Close" at bounding box center [749, 723] width 118 height 39
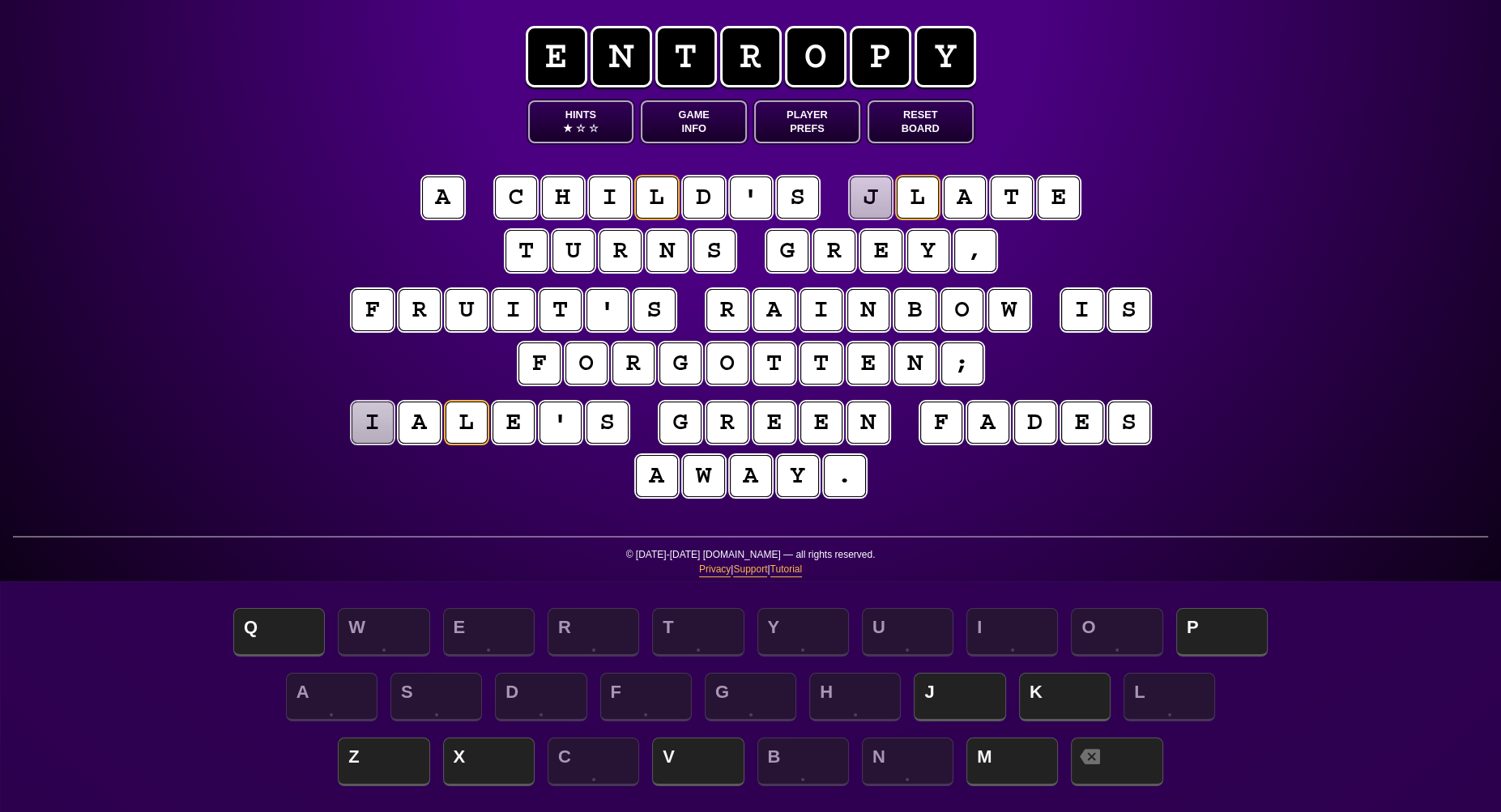
click at [874, 197] on puzzle-tile "j" at bounding box center [871, 197] width 44 height 44
click at [1192, 640] on span "P" at bounding box center [1222, 633] width 91 height 47
click at [376, 430] on puzzle-tile "i" at bounding box center [372, 423] width 43 height 43
click at [1070, 691] on span "K" at bounding box center [1064, 697] width 91 height 47
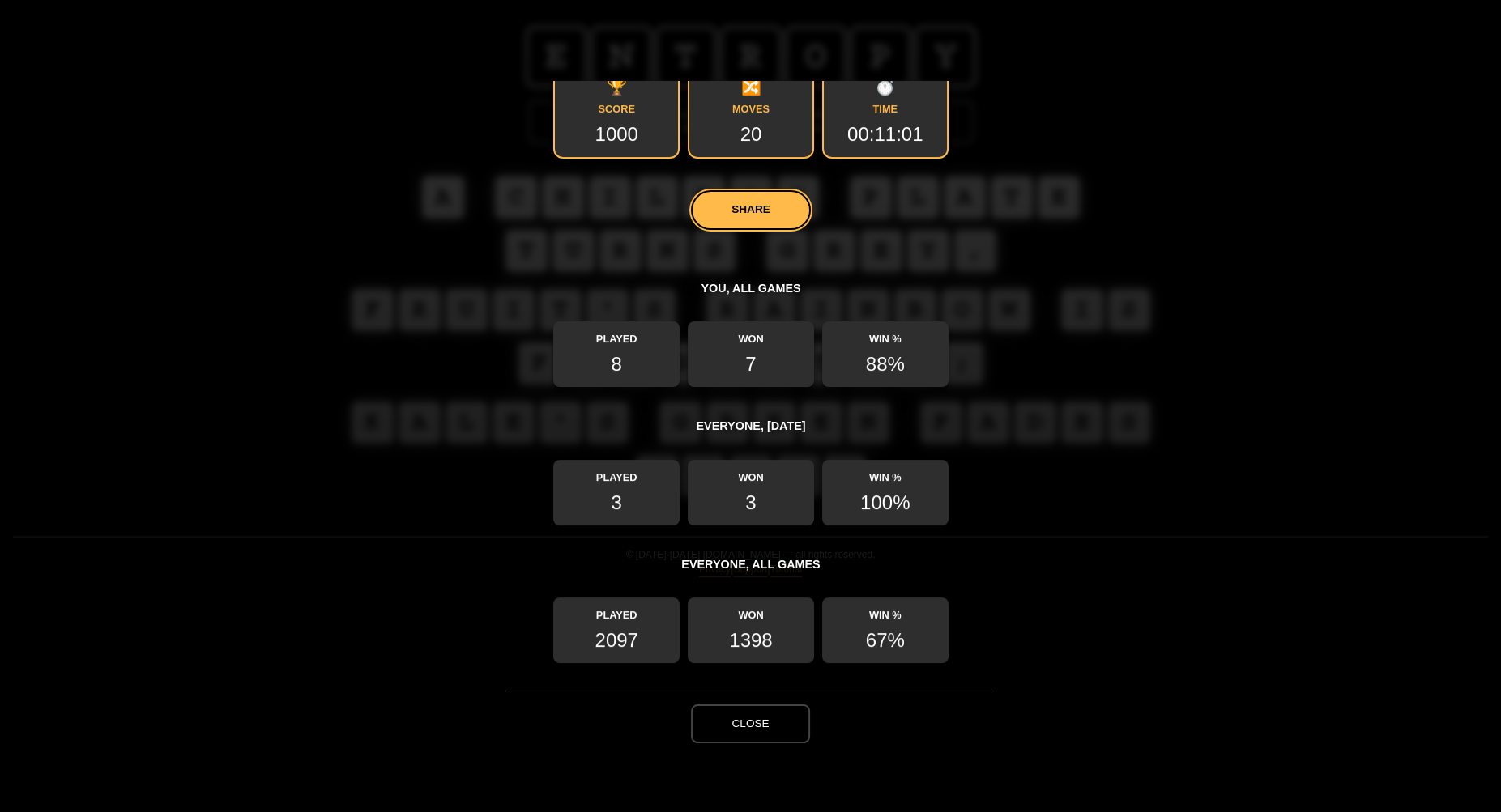
scroll to position [246, 0]
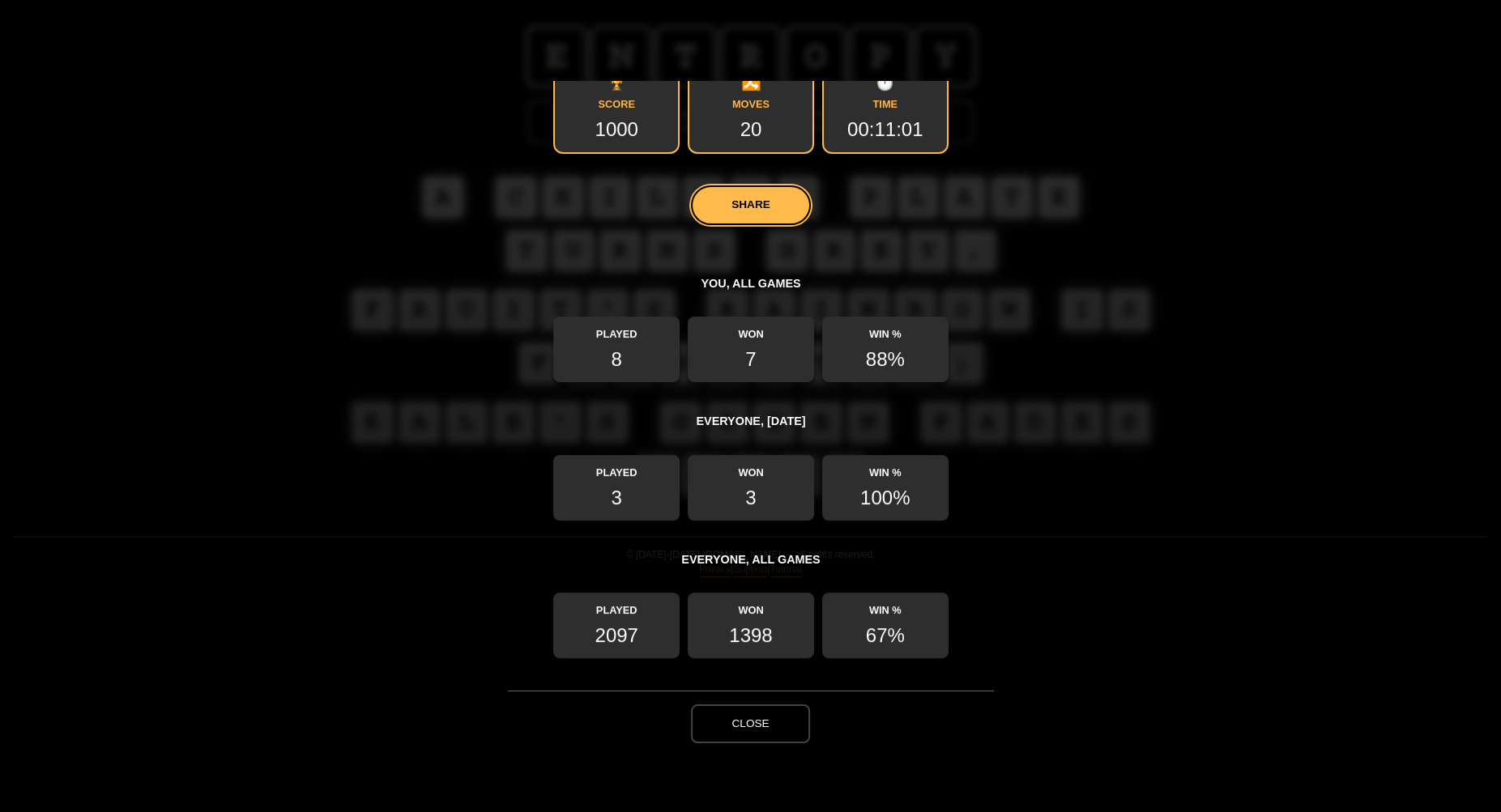
click at [752, 716] on button "Close" at bounding box center [749, 723] width 118 height 39
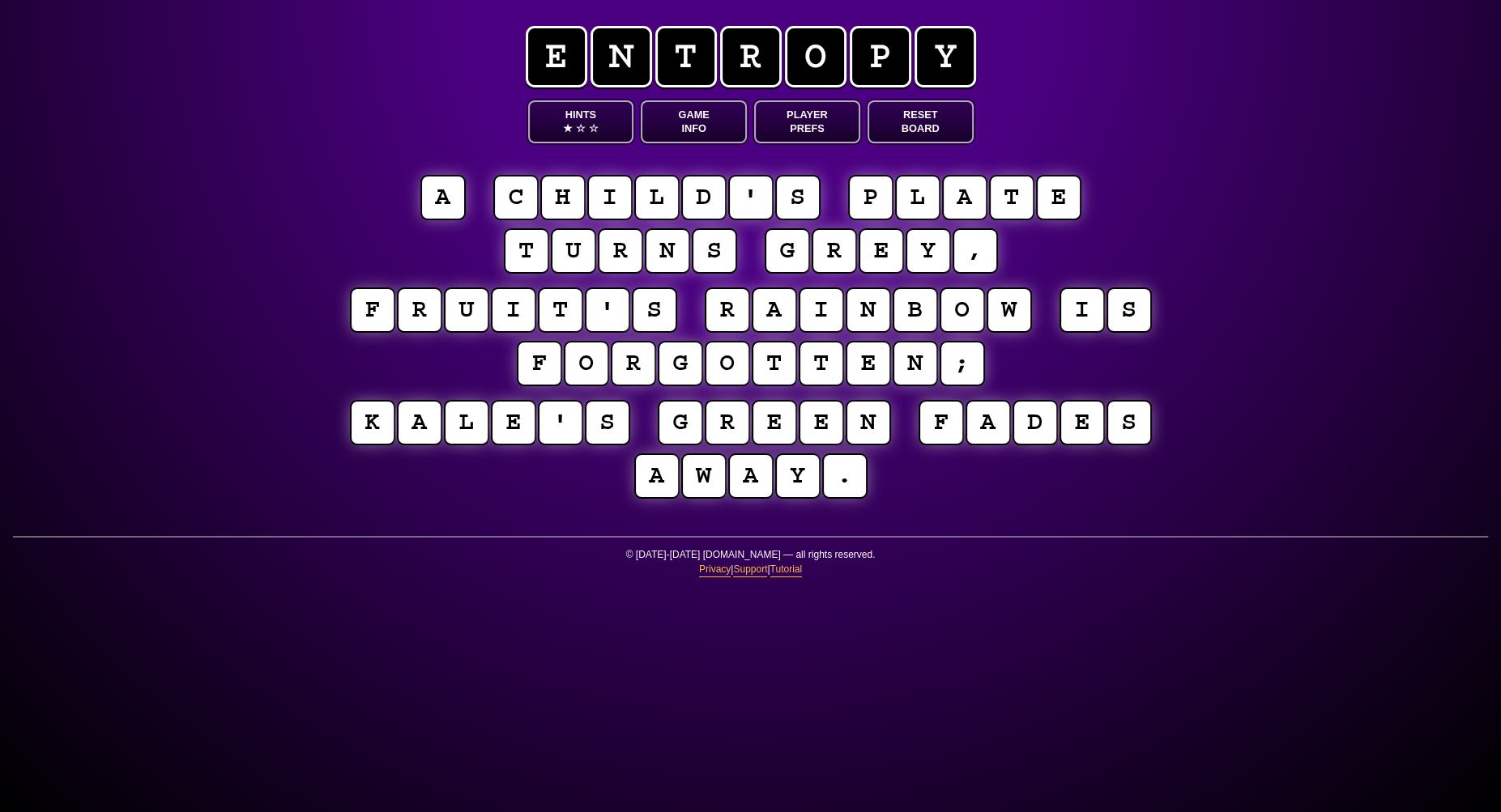
scroll to position [244, 0]
